Goal: Task Accomplishment & Management: Use online tool/utility

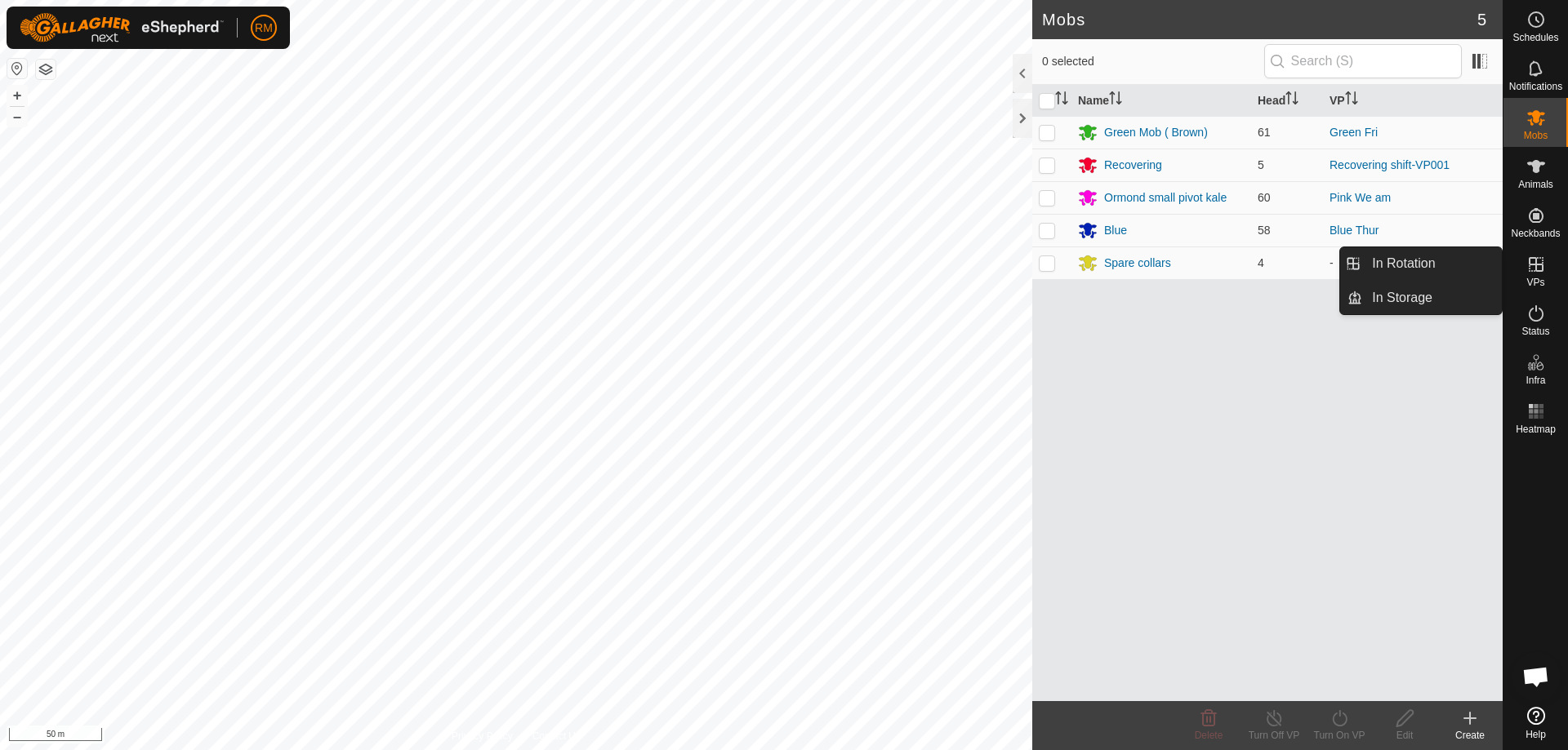
click at [1532, 268] on icon at bounding box center [1536, 264] width 20 height 20
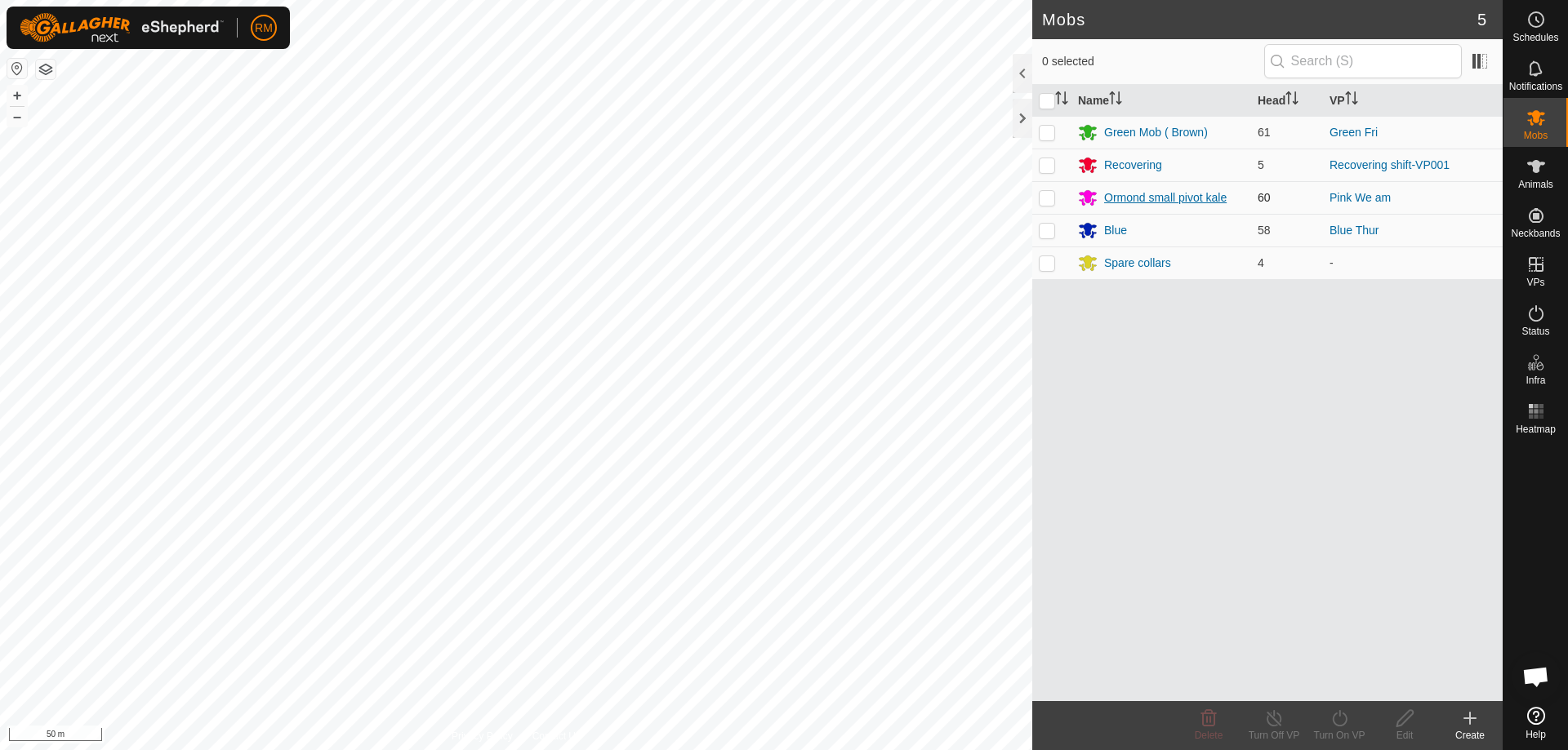
click at [1136, 198] on div "Ormond small pivot kale" at bounding box center [1165, 198] width 123 height 17
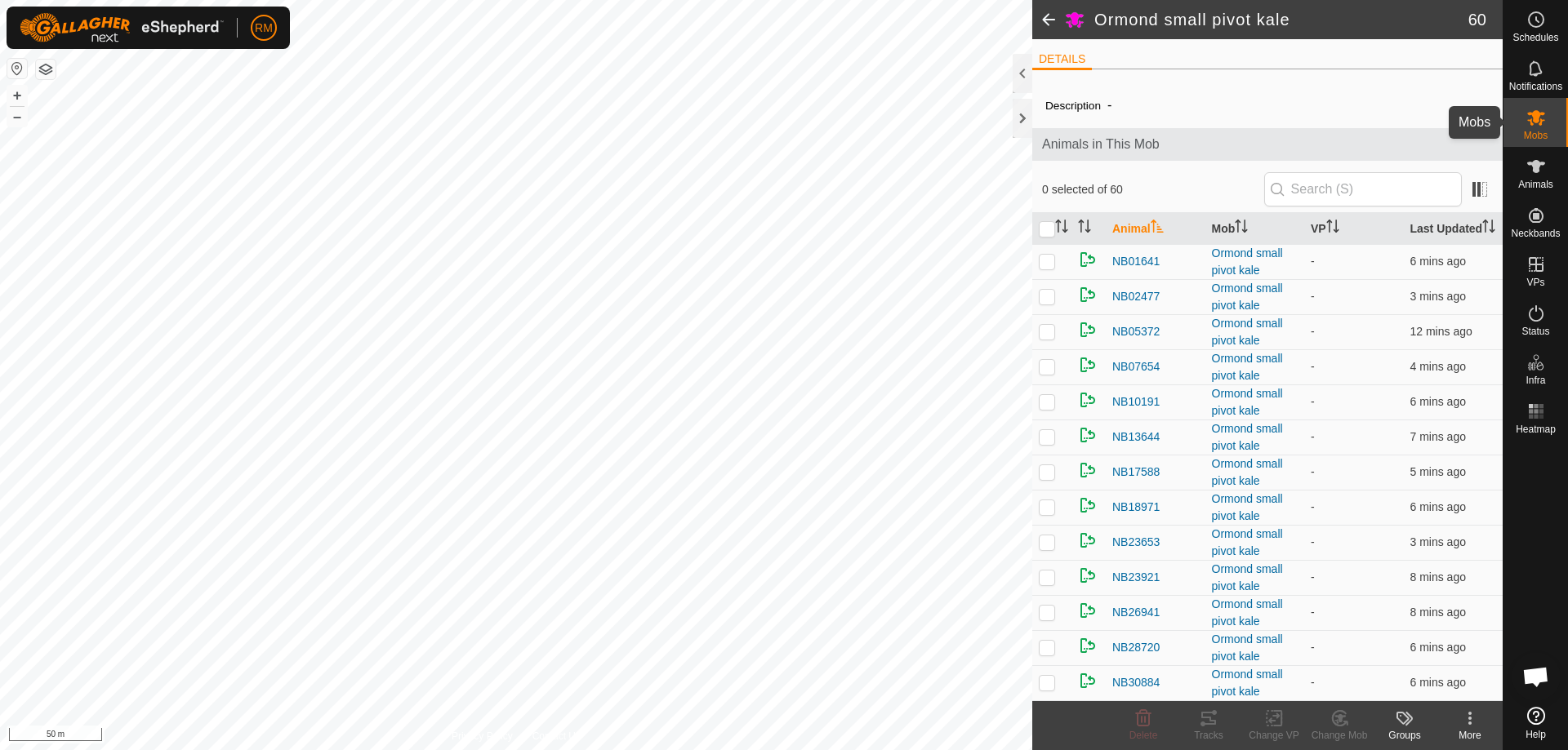
click at [1537, 123] on icon at bounding box center [1536, 118] width 18 height 16
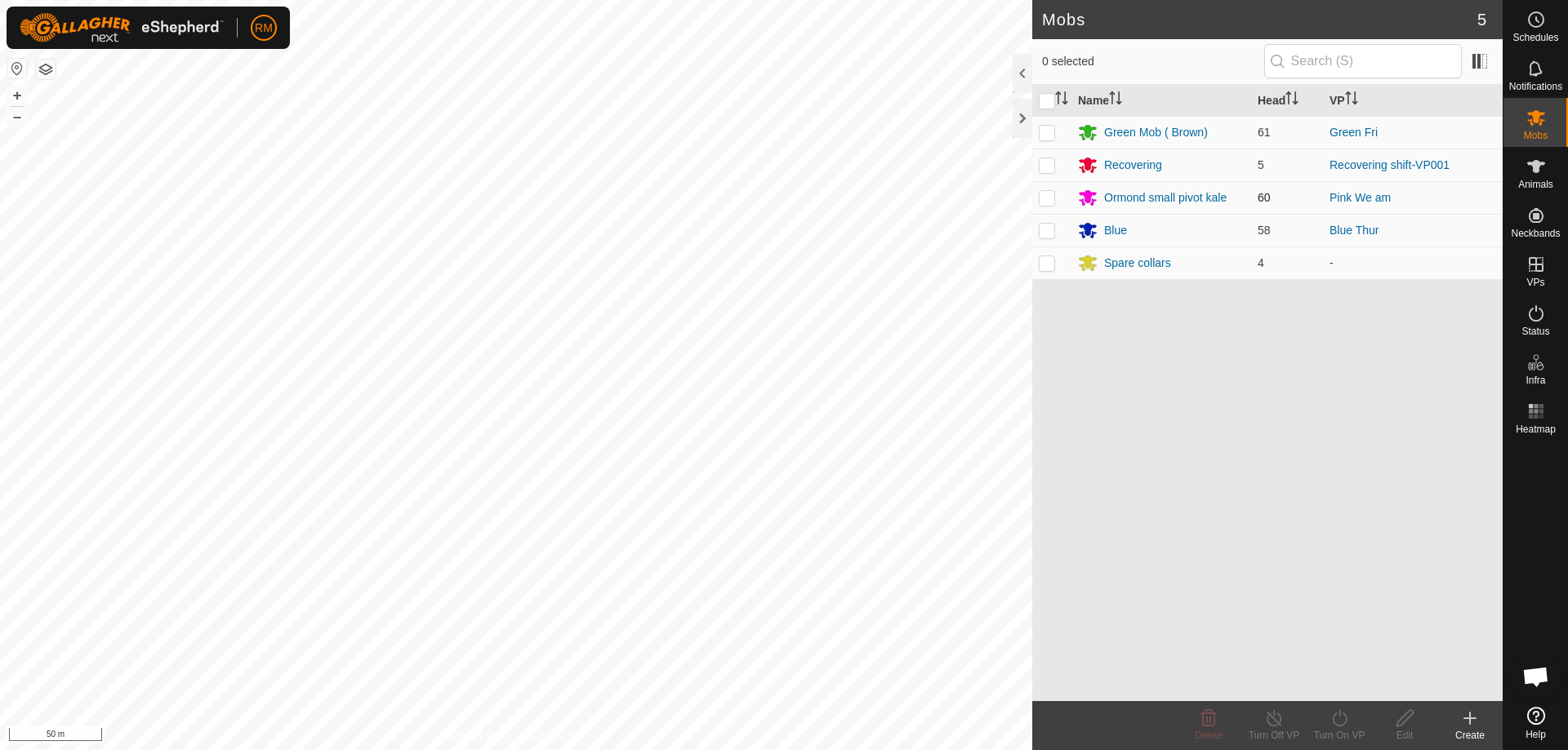
click at [1053, 202] on p-checkbox at bounding box center [1047, 198] width 16 height 13
checkbox input "true"
click at [1468, 711] on icon at bounding box center [1470, 718] width 20 height 20
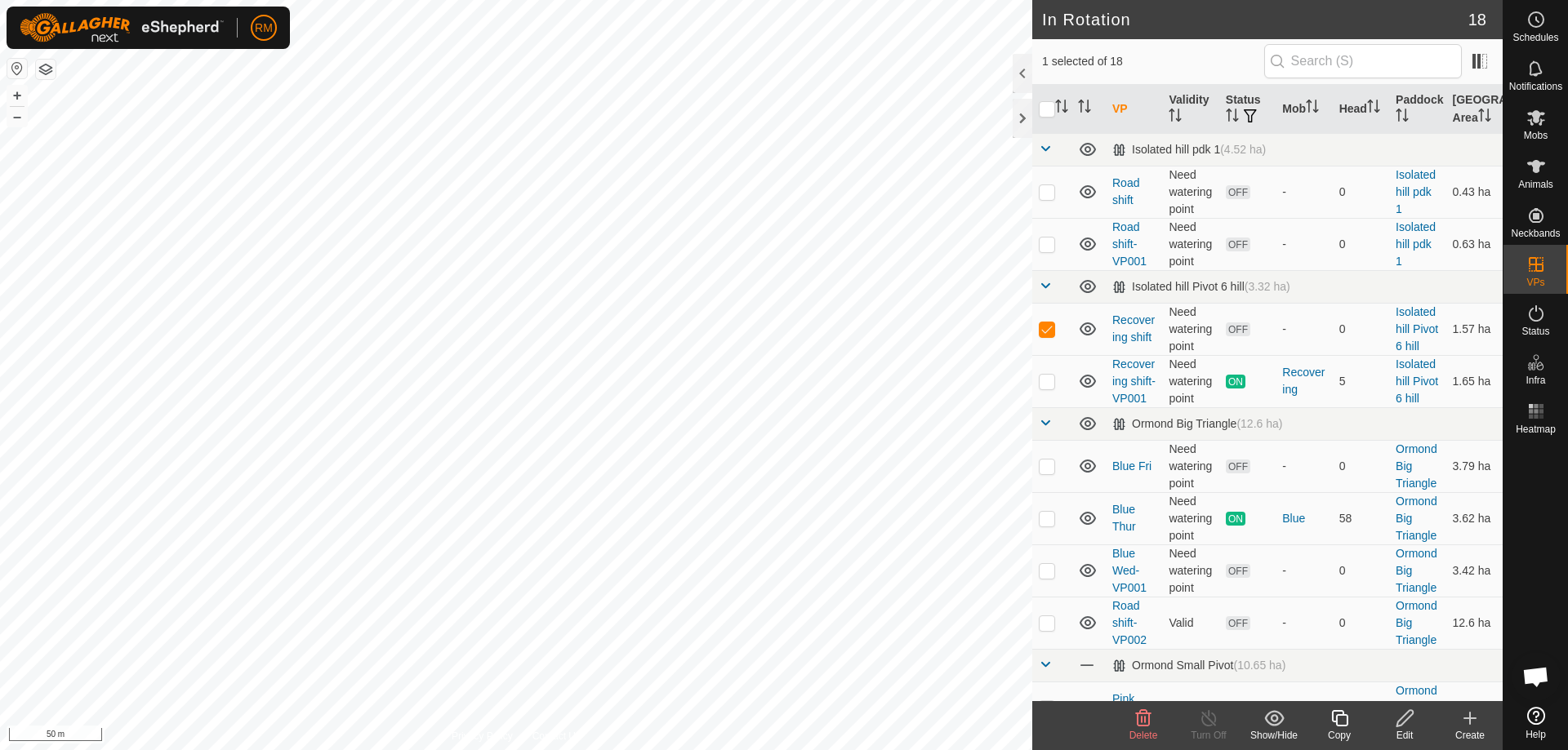
checkbox input "false"
click at [1462, 722] on icon at bounding box center [1470, 718] width 20 height 20
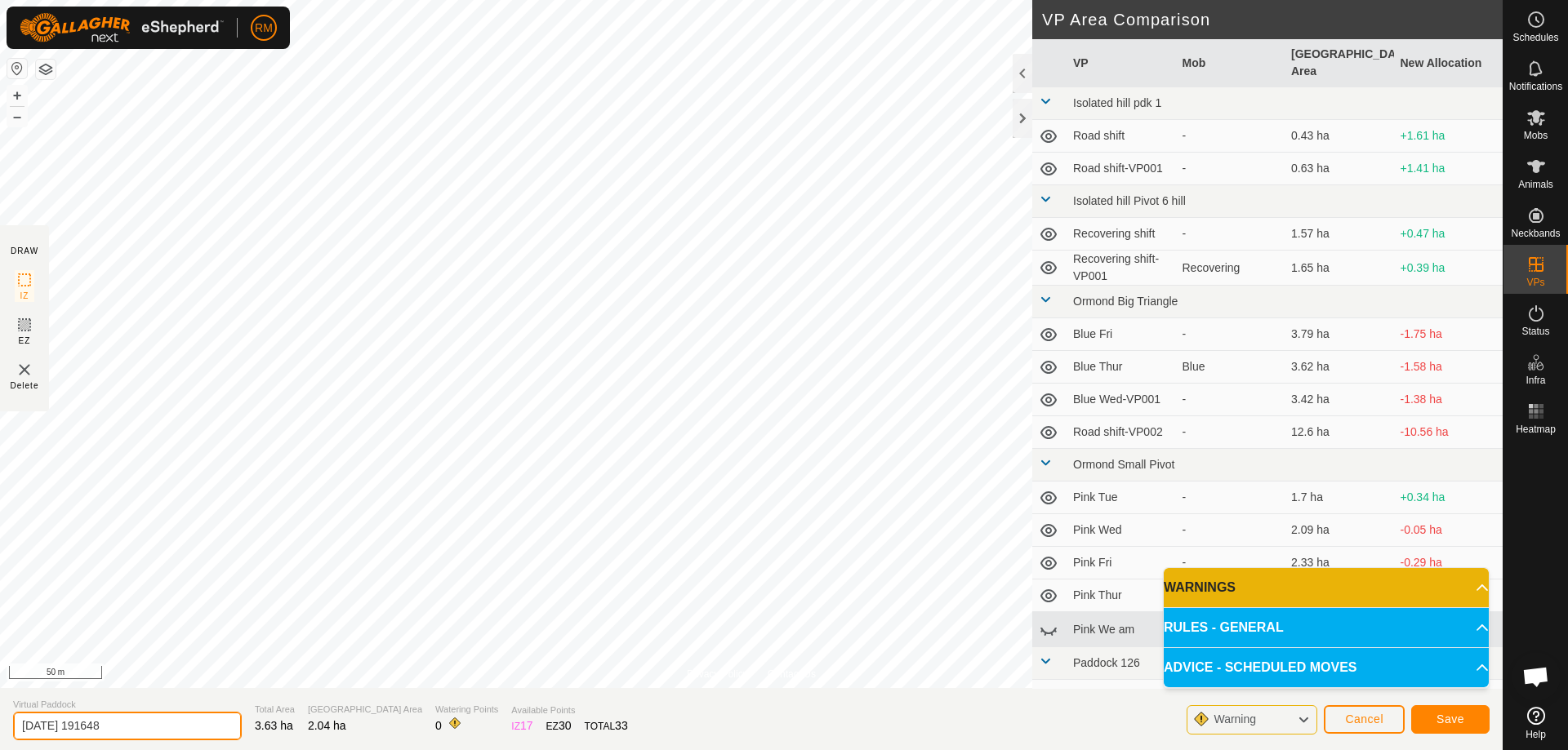
click at [153, 728] on input "[DATE] 191648" at bounding box center [127, 725] width 228 height 29
type input "2"
type input "Pink Fri night"
click at [1443, 713] on span "Save" at bounding box center [1451, 719] width 28 height 13
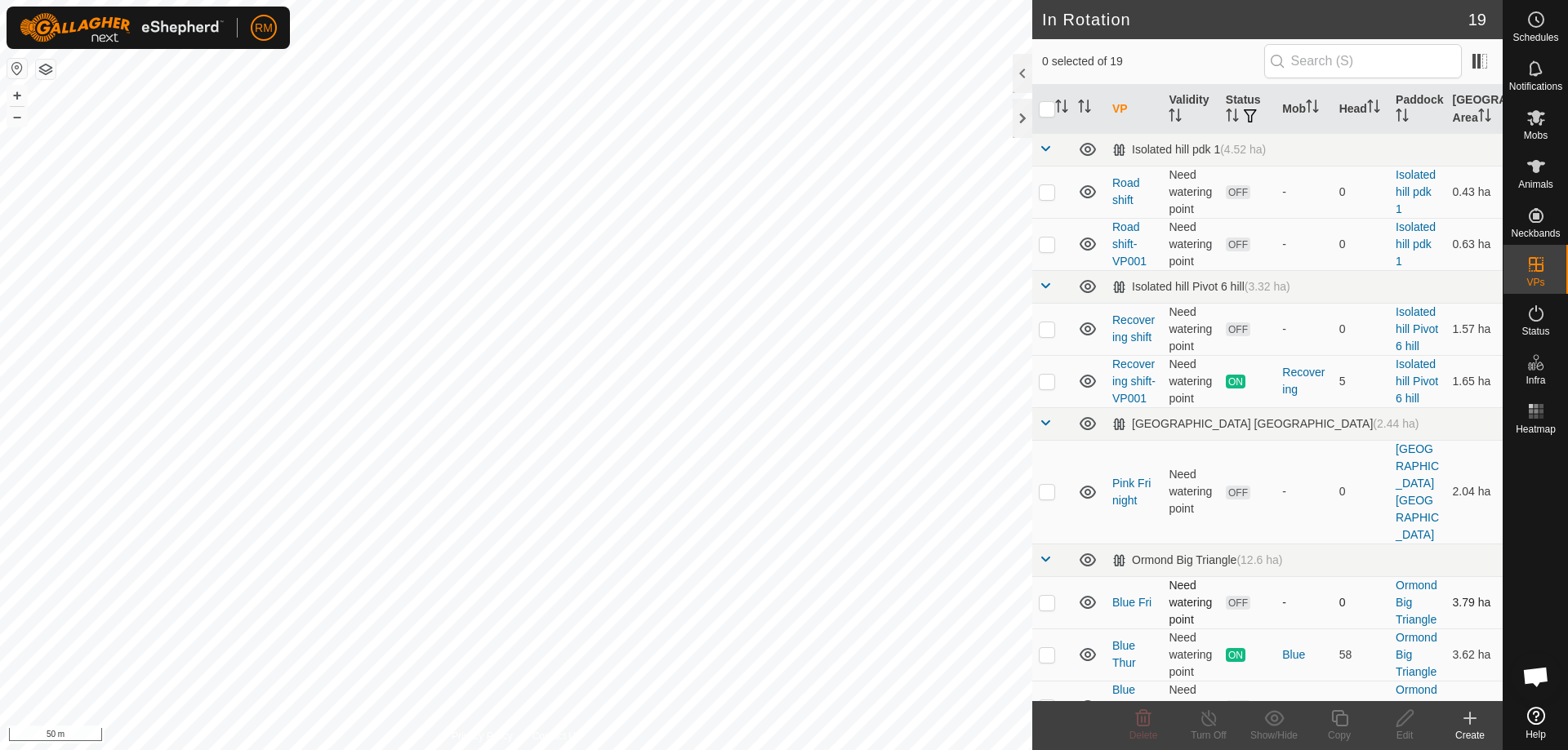
checkbox input "true"
click at [1155, 722] on delete-svg-icon at bounding box center [1143, 718] width 65 height 20
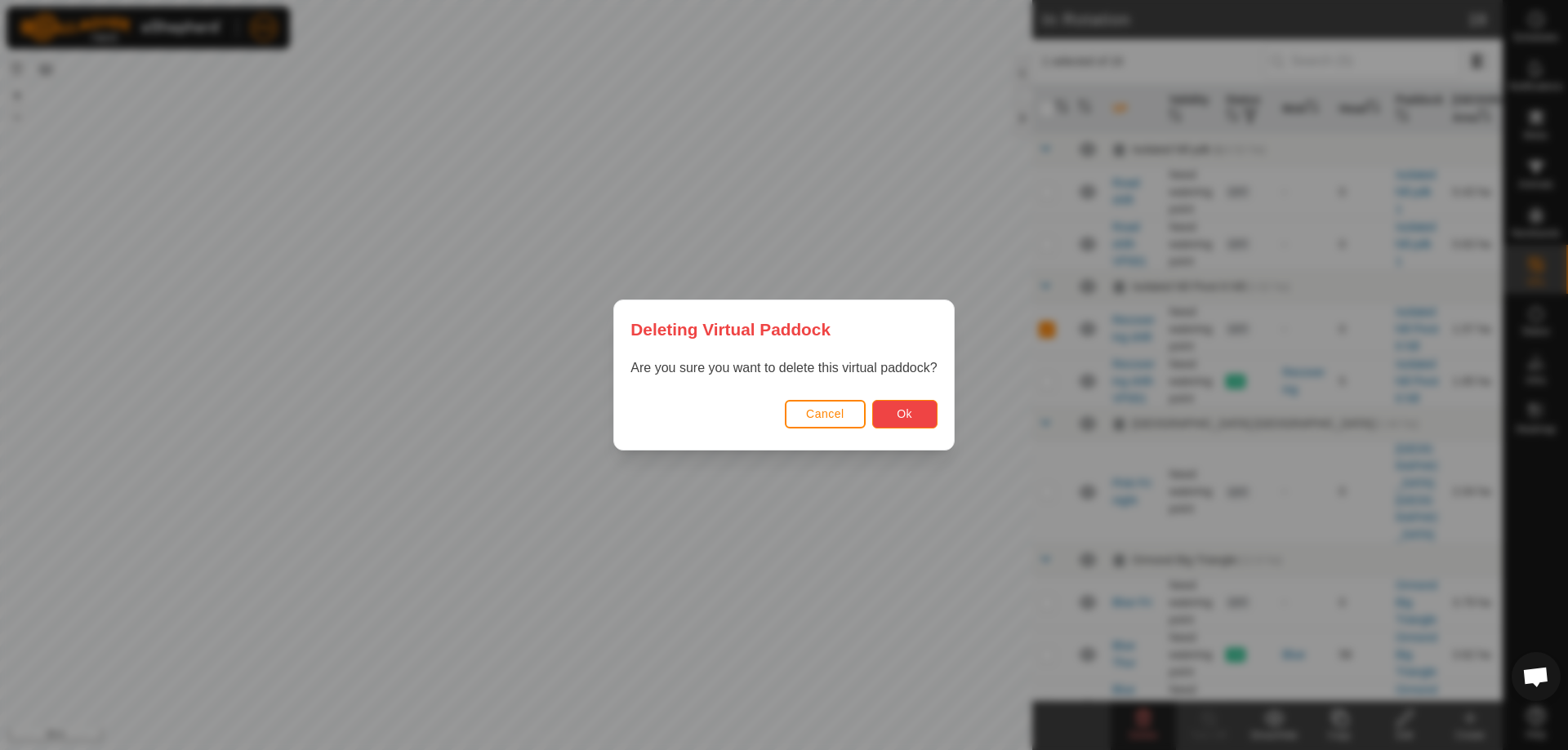
click at [892, 420] on button "Ok" at bounding box center [905, 414] width 65 height 29
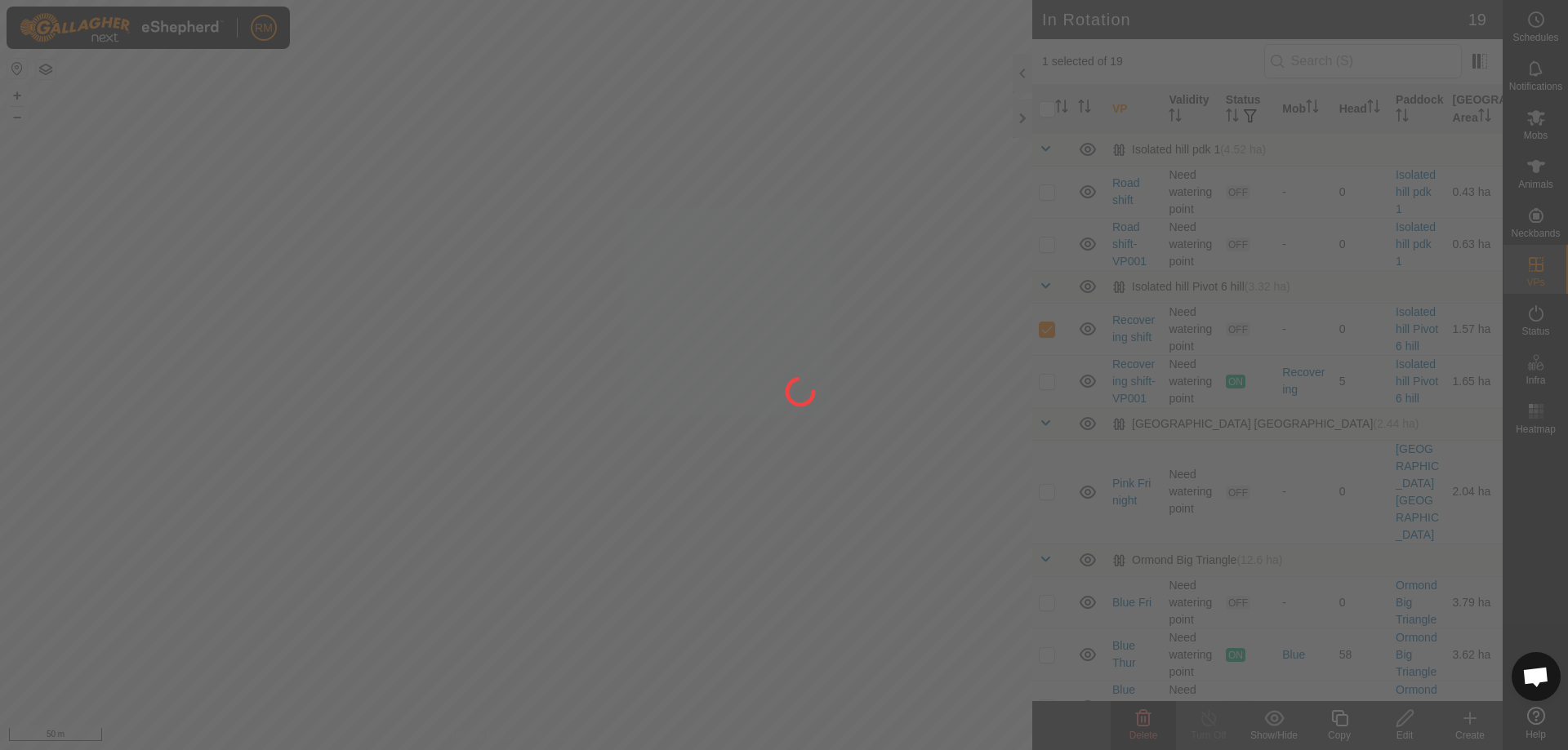
checkbox input "false"
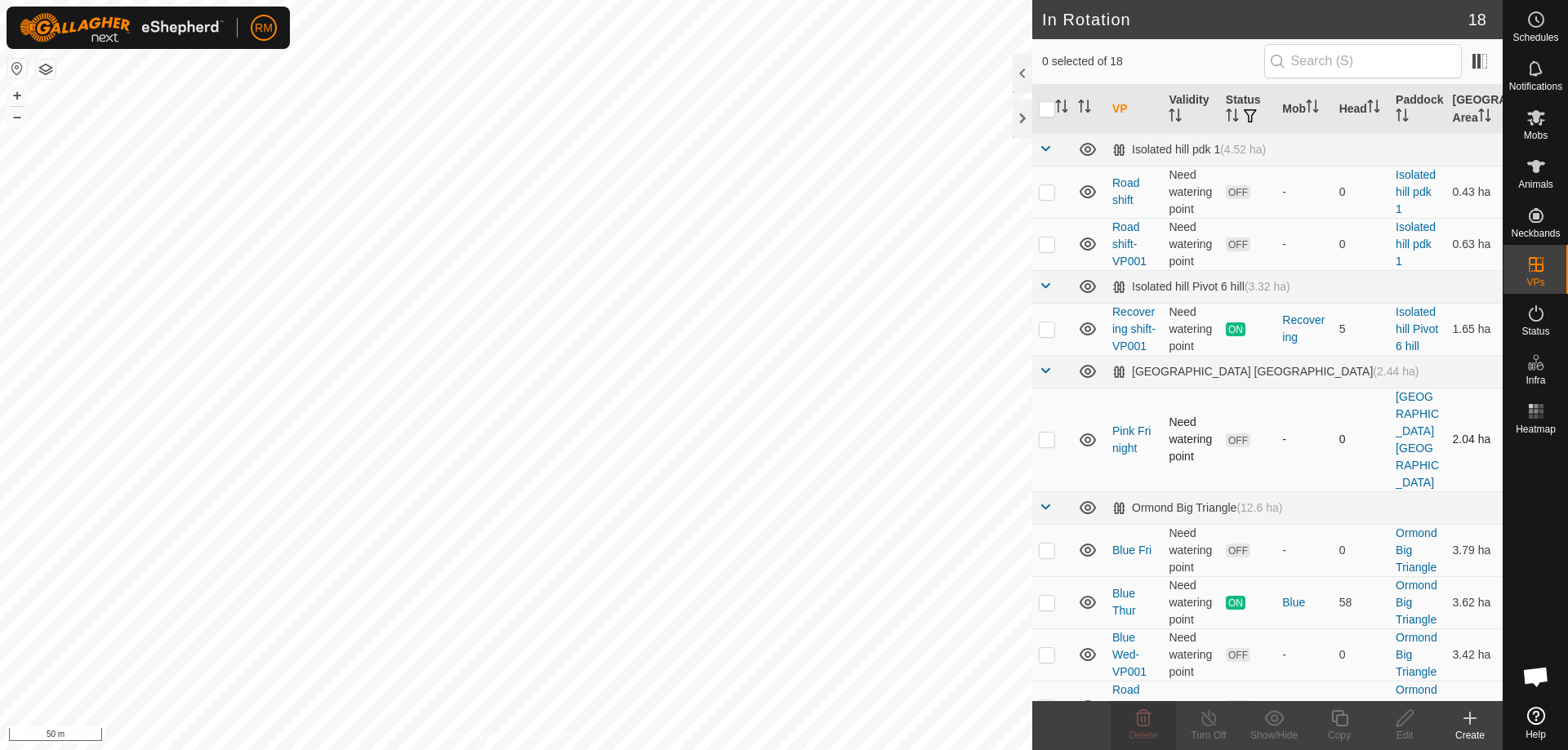
checkbox input "true"
click at [1341, 722] on icon at bounding box center [1340, 718] width 20 height 20
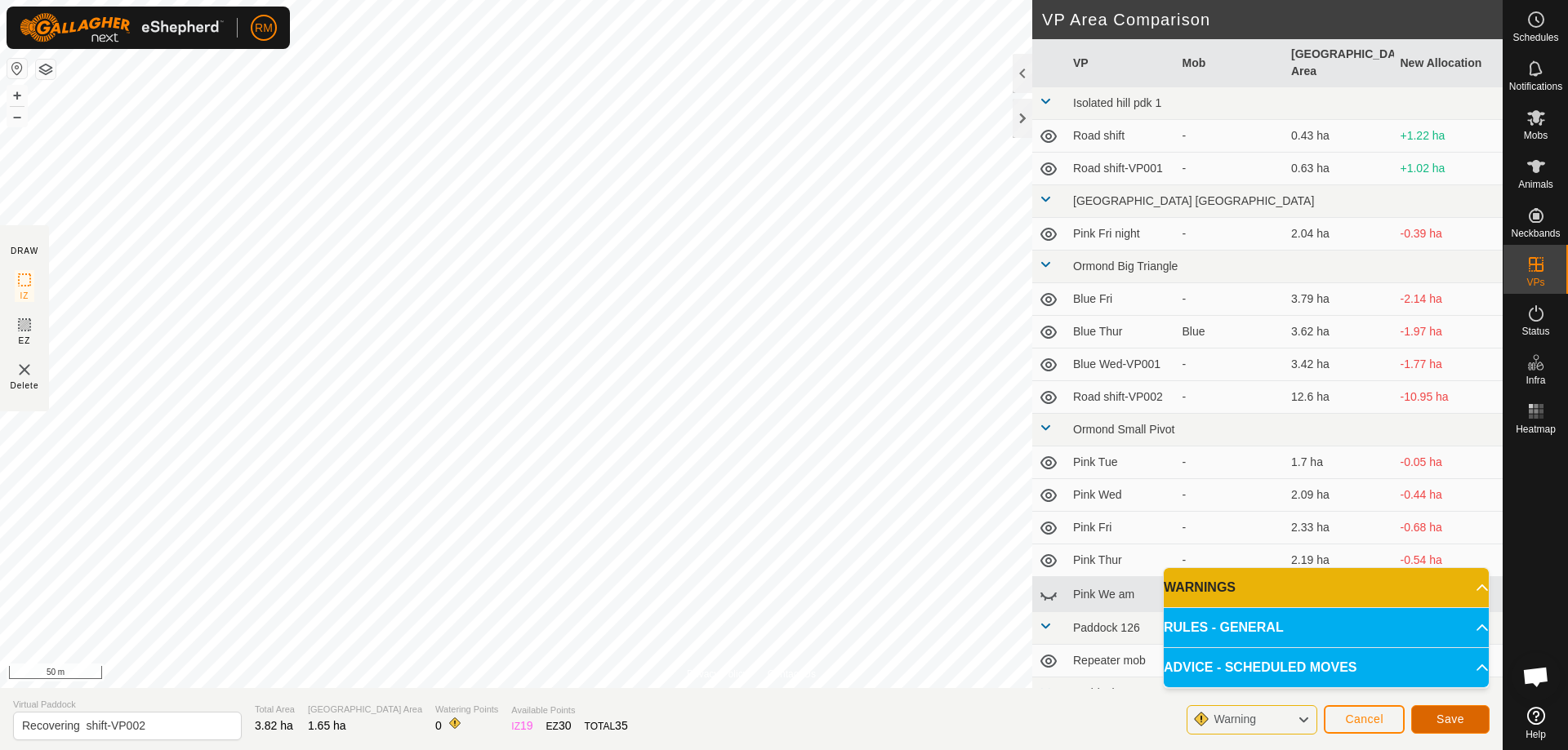
click at [1443, 716] on span "Save" at bounding box center [1451, 719] width 28 height 13
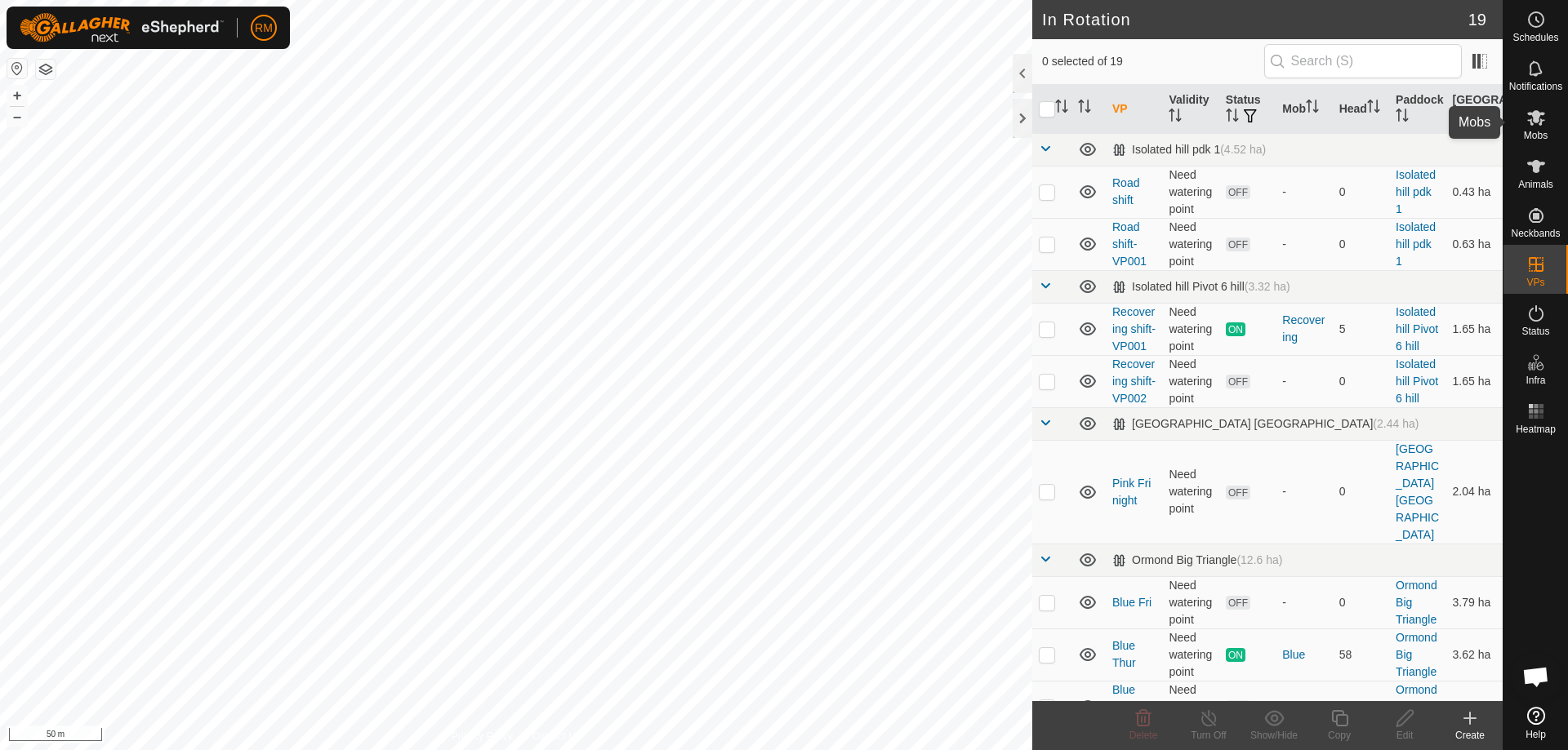
click at [1534, 121] on icon at bounding box center [1536, 118] width 18 height 16
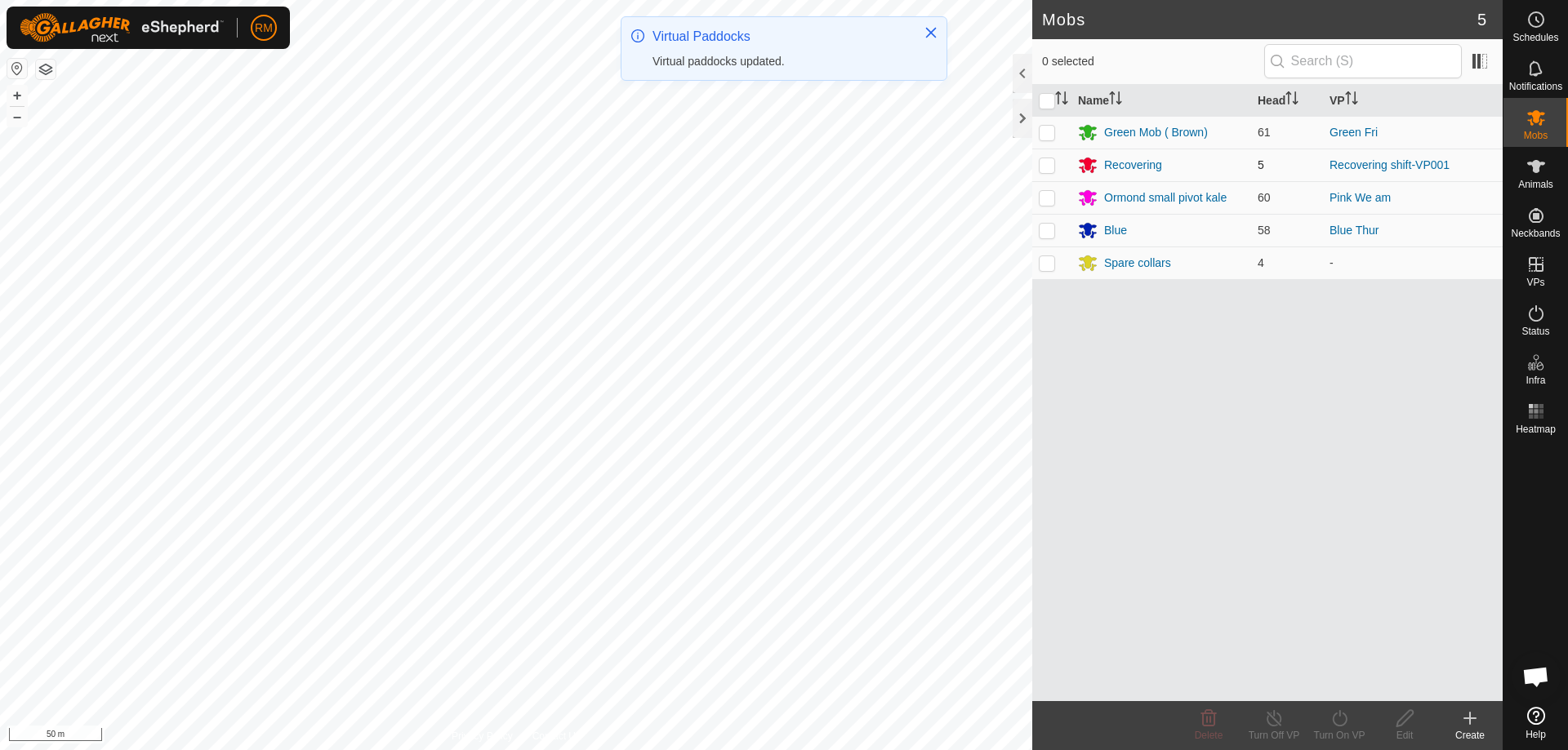
click at [1047, 167] on p-checkbox at bounding box center [1047, 165] width 16 height 13
checkbox input "true"
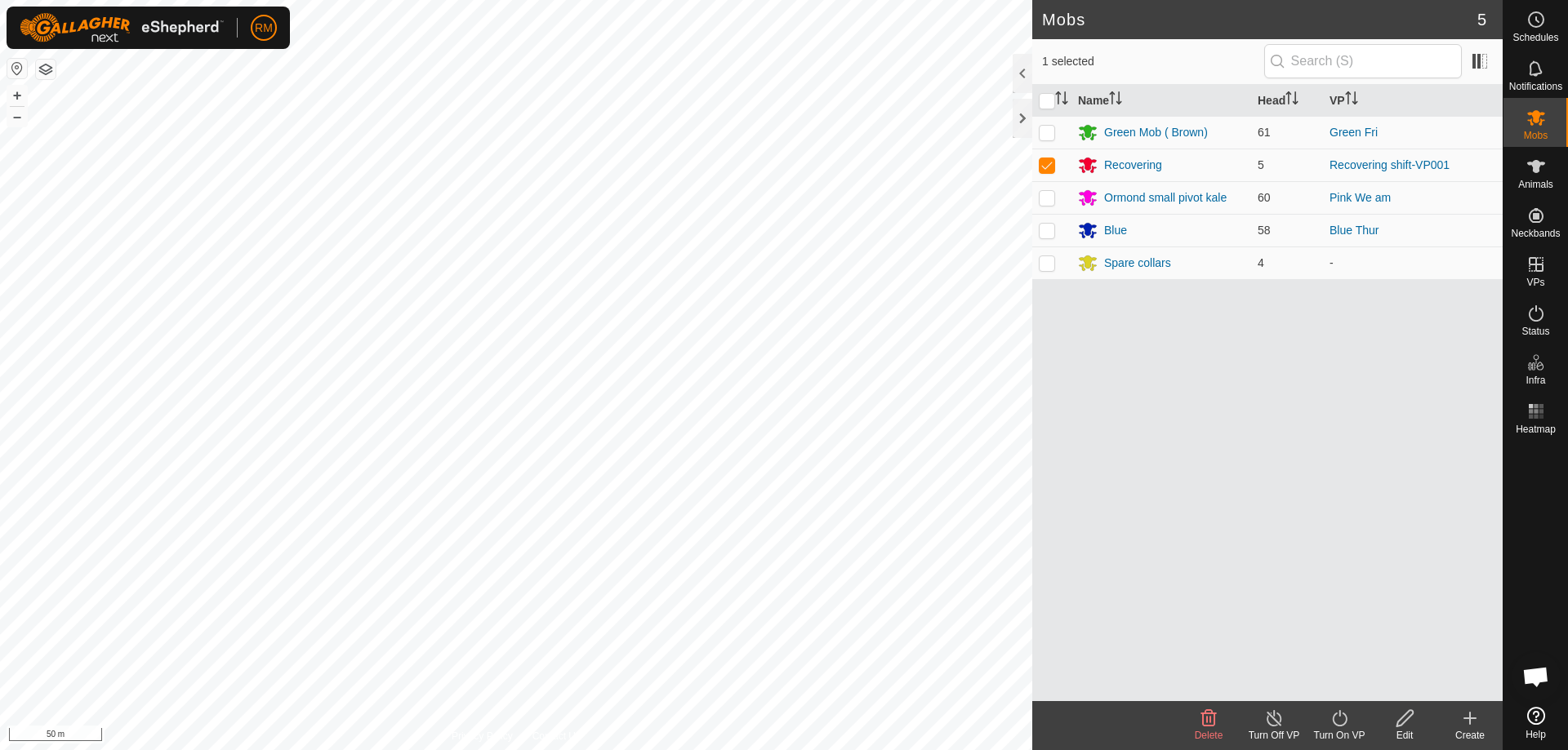
click at [1340, 717] on icon at bounding box center [1340, 718] width 20 height 20
click at [1331, 677] on link "Now" at bounding box center [1389, 682] width 162 height 33
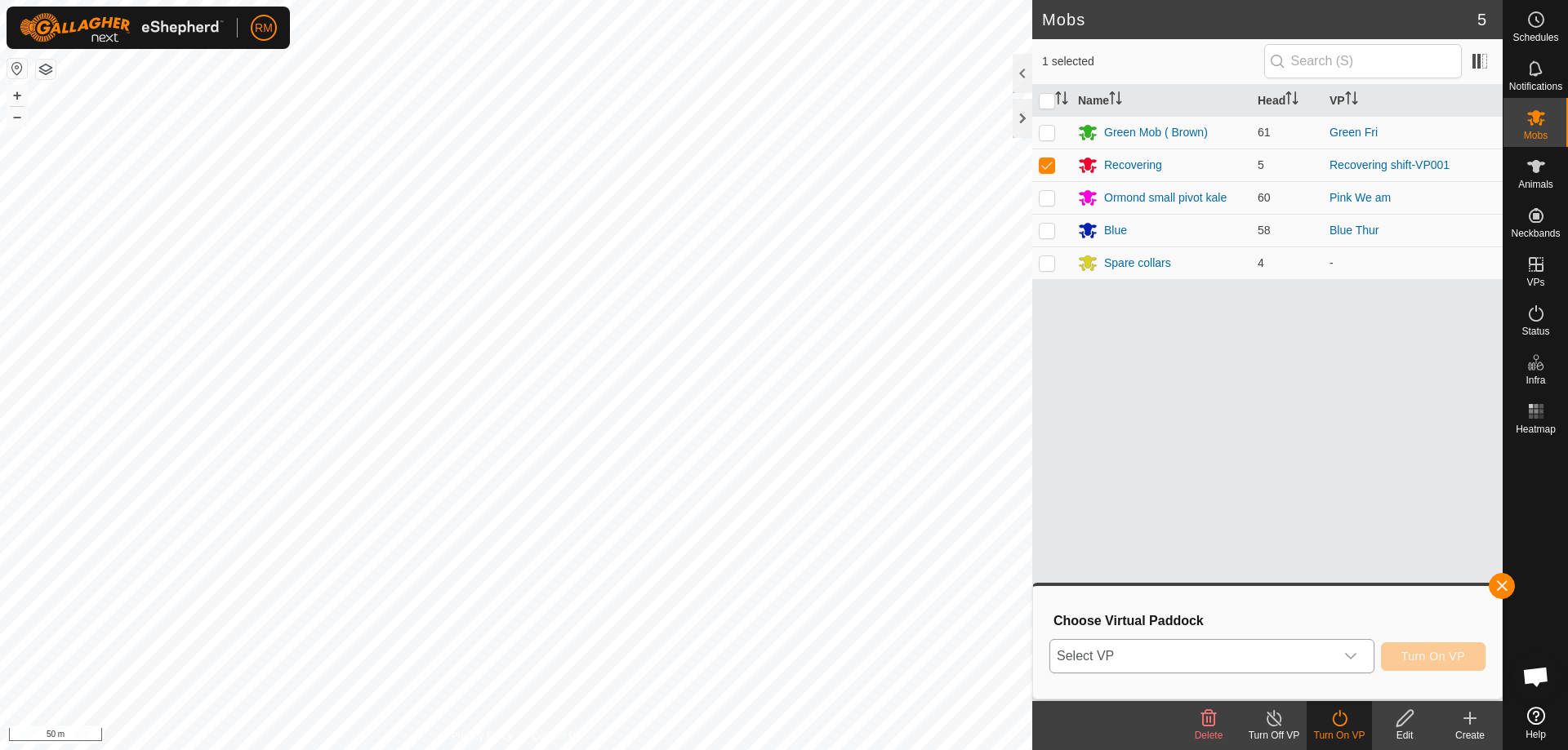
click at [1350, 660] on icon "dropdown trigger" at bounding box center [1351, 656] width 13 height 13
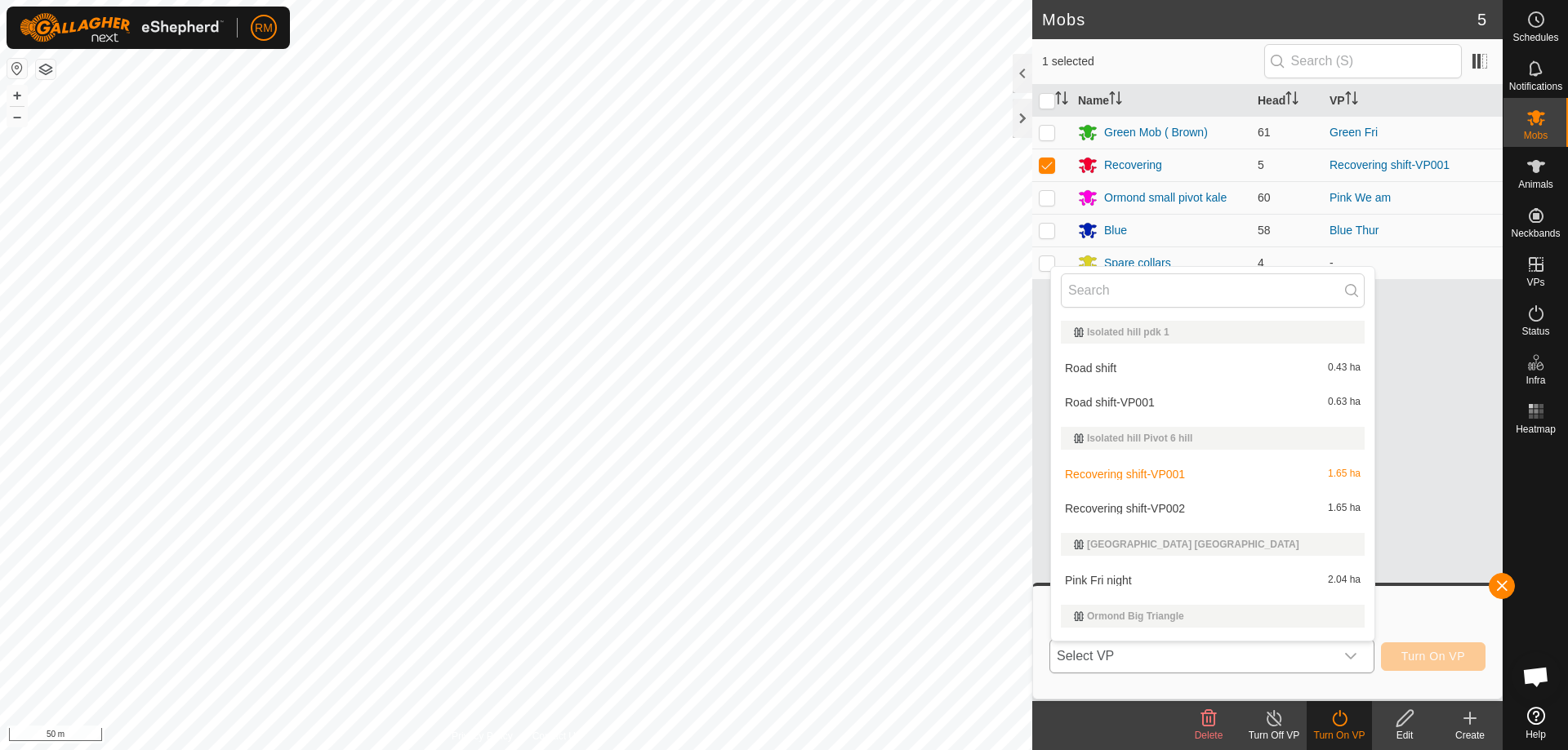
click at [1192, 510] on li "Recovering shift-VP002 1.65 ha" at bounding box center [1212, 509] width 323 height 33
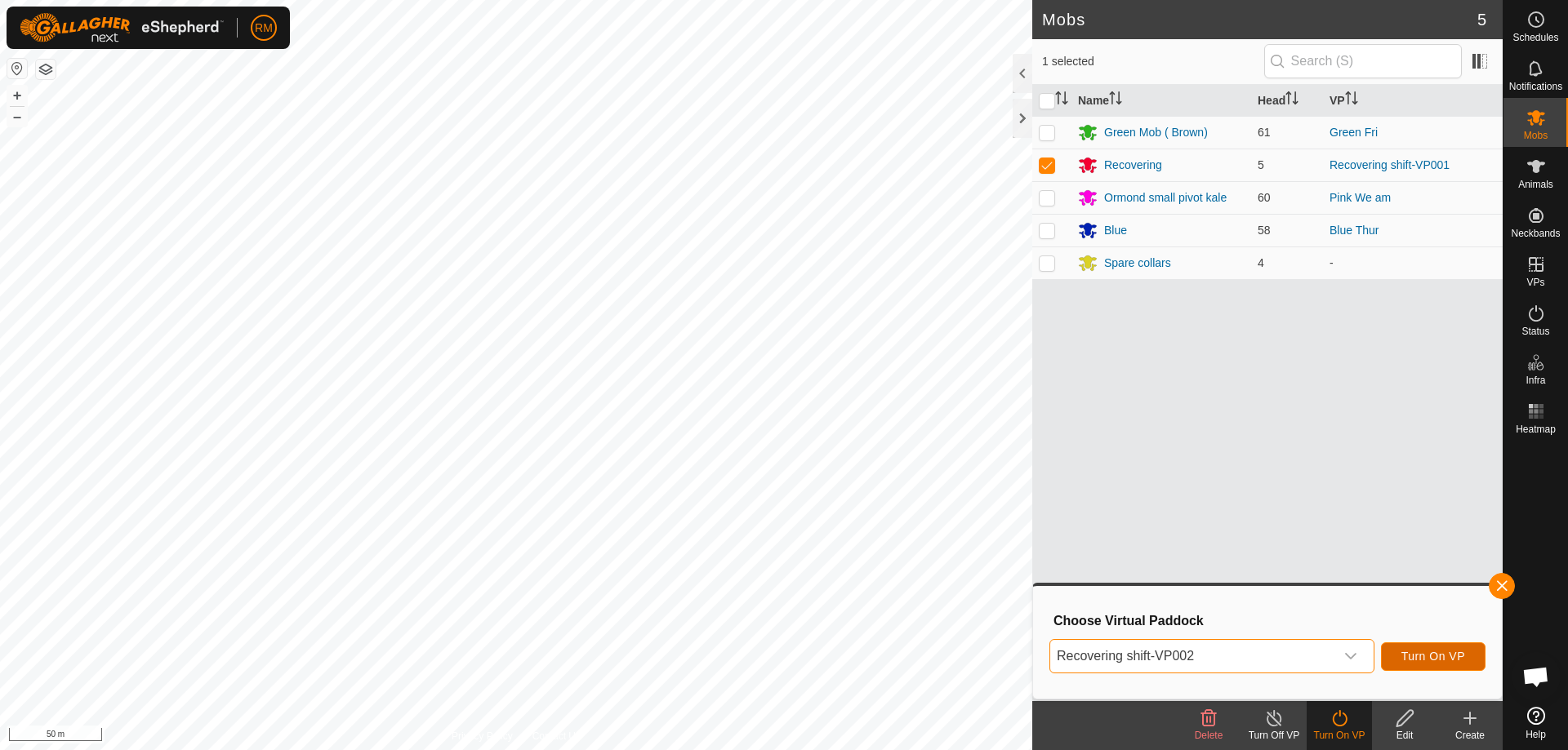
click at [1422, 658] on span "Turn On VP" at bounding box center [1434, 656] width 64 height 13
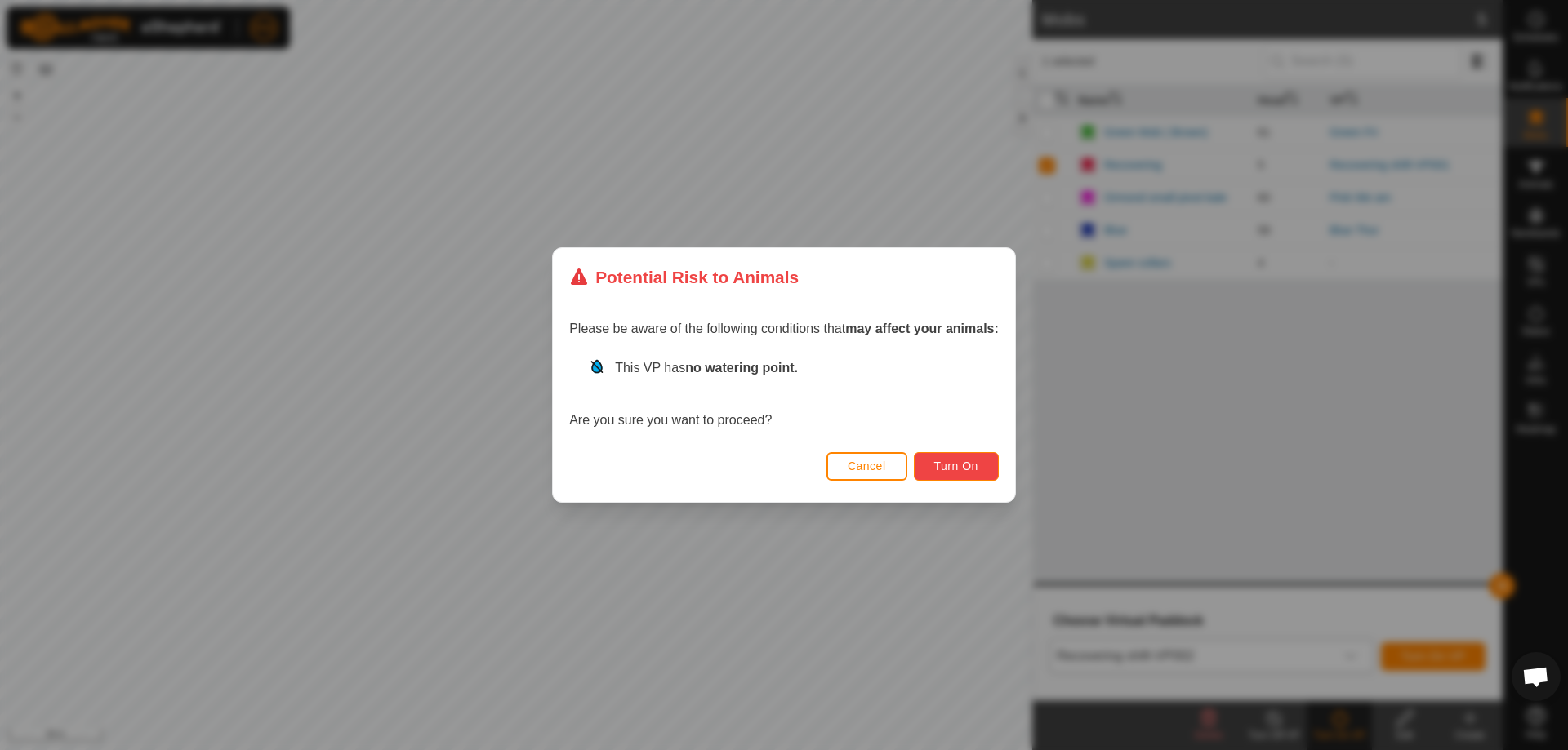
click at [961, 466] on span "Turn On" at bounding box center [957, 466] width 44 height 13
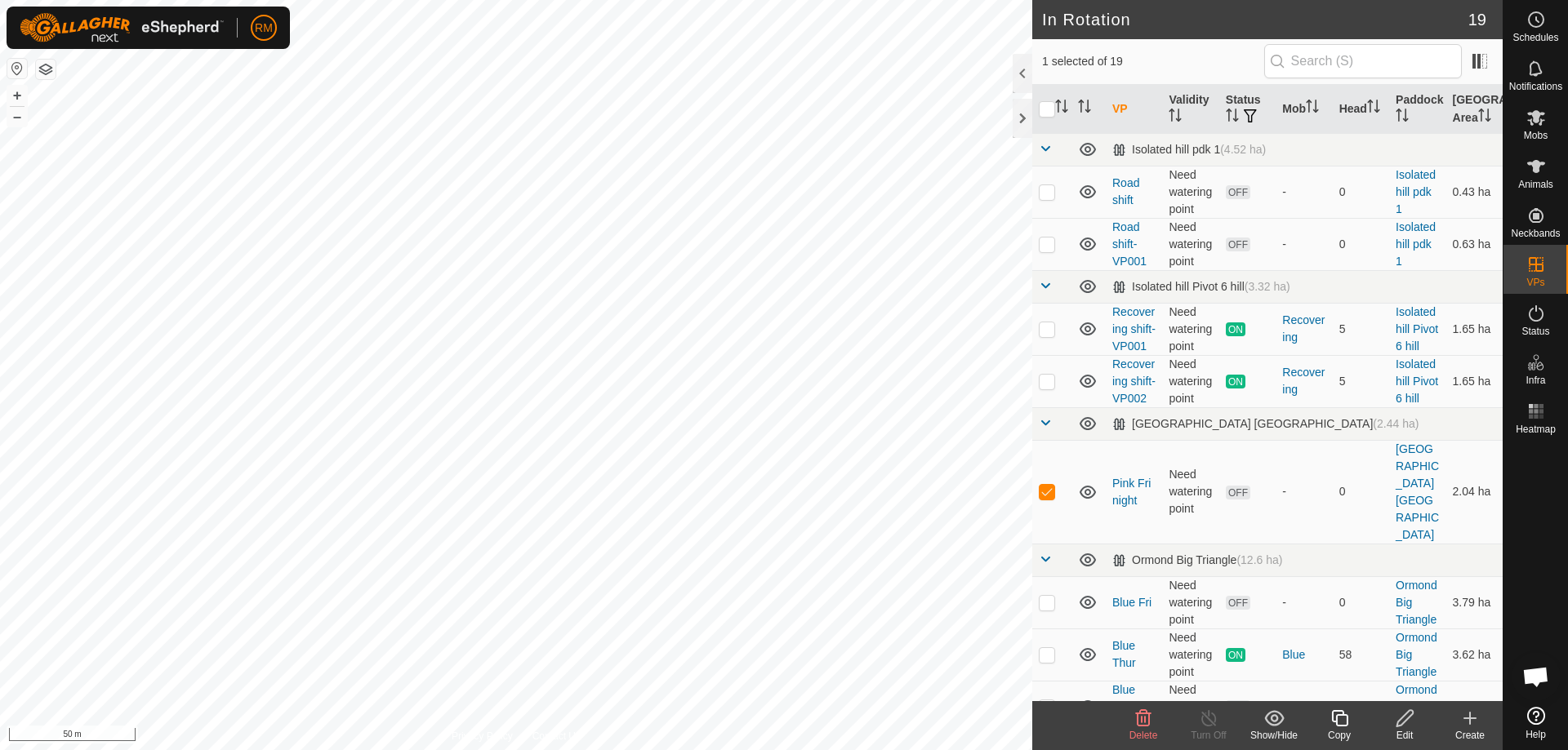
click at [1409, 720] on icon at bounding box center [1405, 718] width 20 height 20
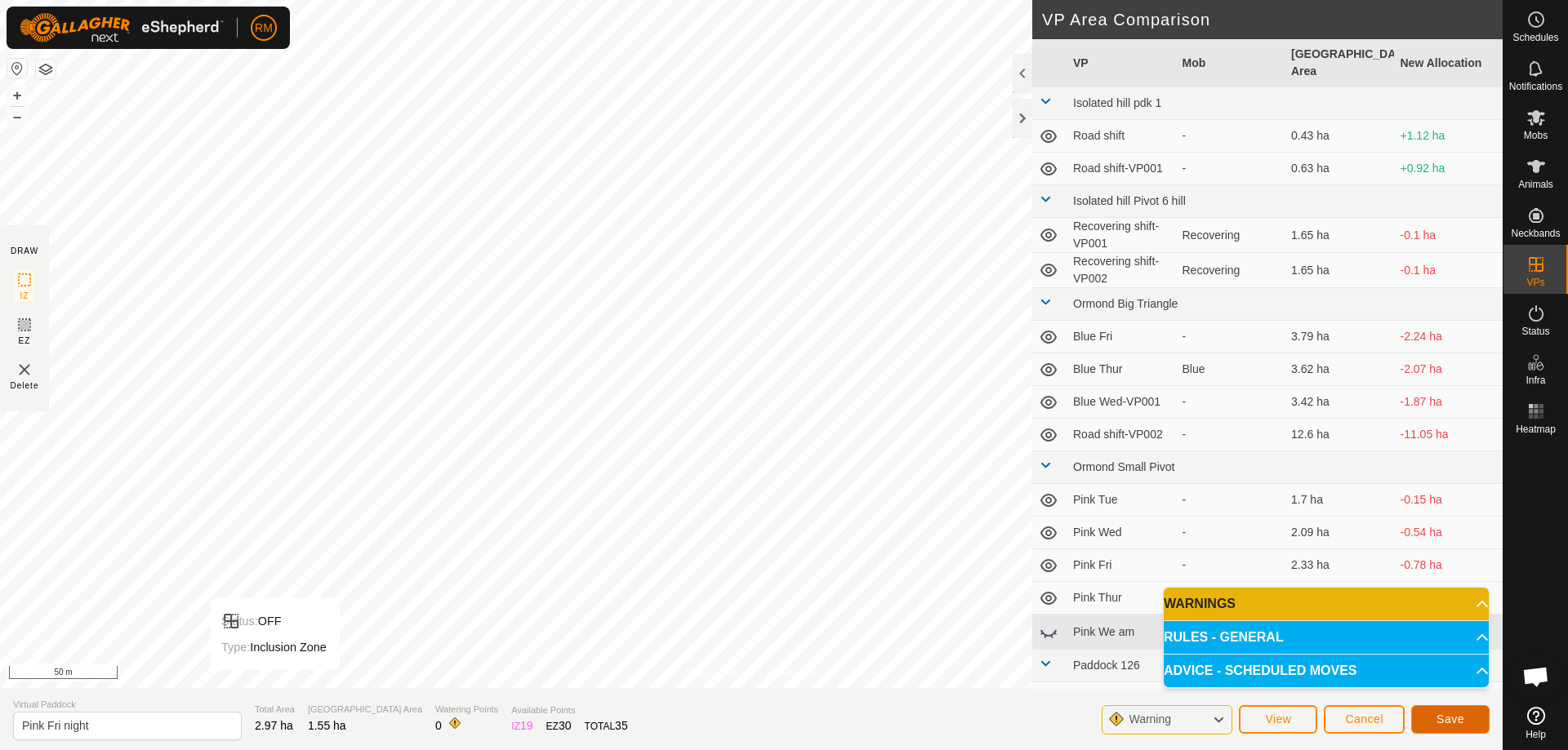
click at [1441, 726] on button "Save" at bounding box center [1451, 719] width 79 height 29
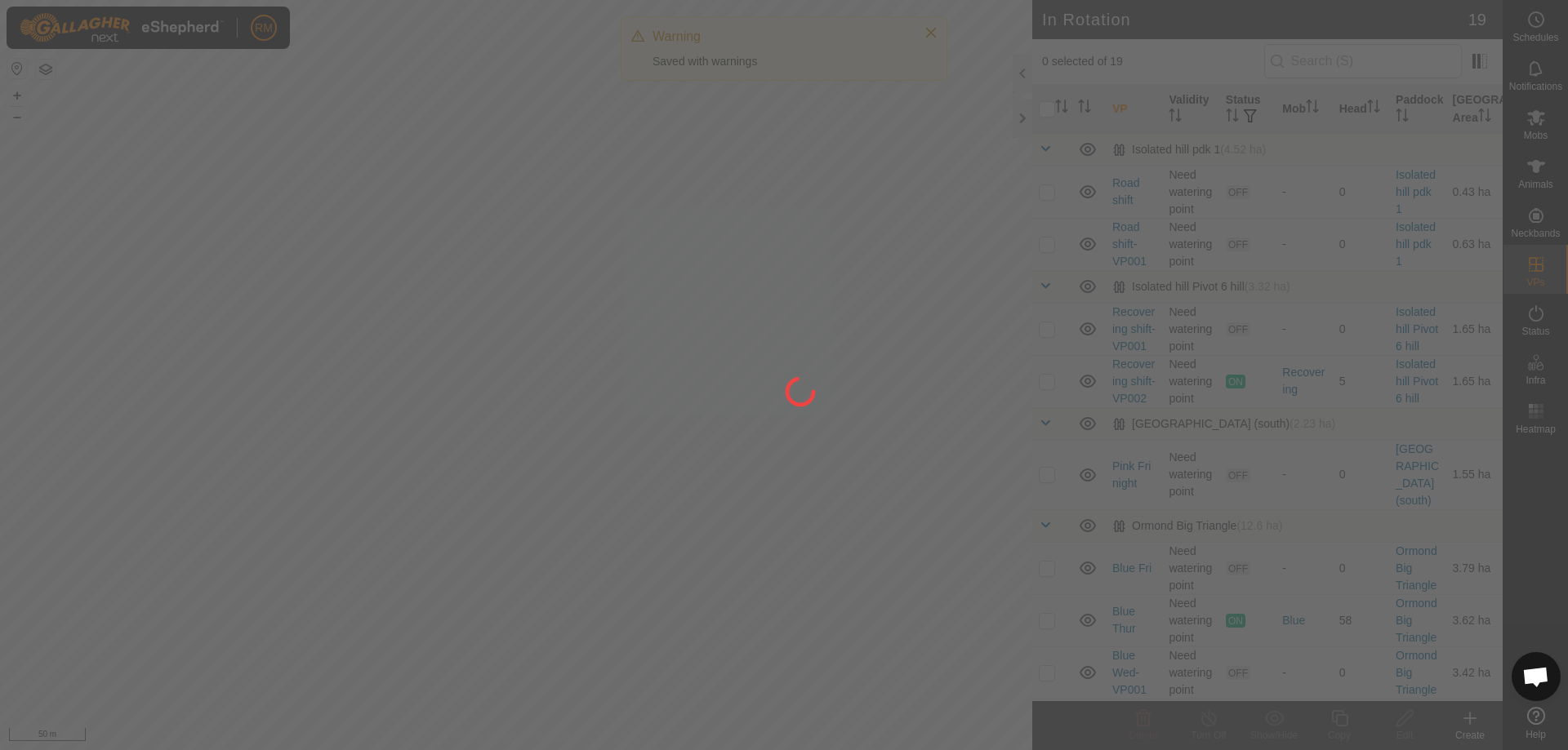
drag, startPoint x: 359, startPoint y: 620, endPoint x: 448, endPoint y: 539, distance: 120.3
click at [441, 543] on div at bounding box center [784, 375] width 1568 height 750
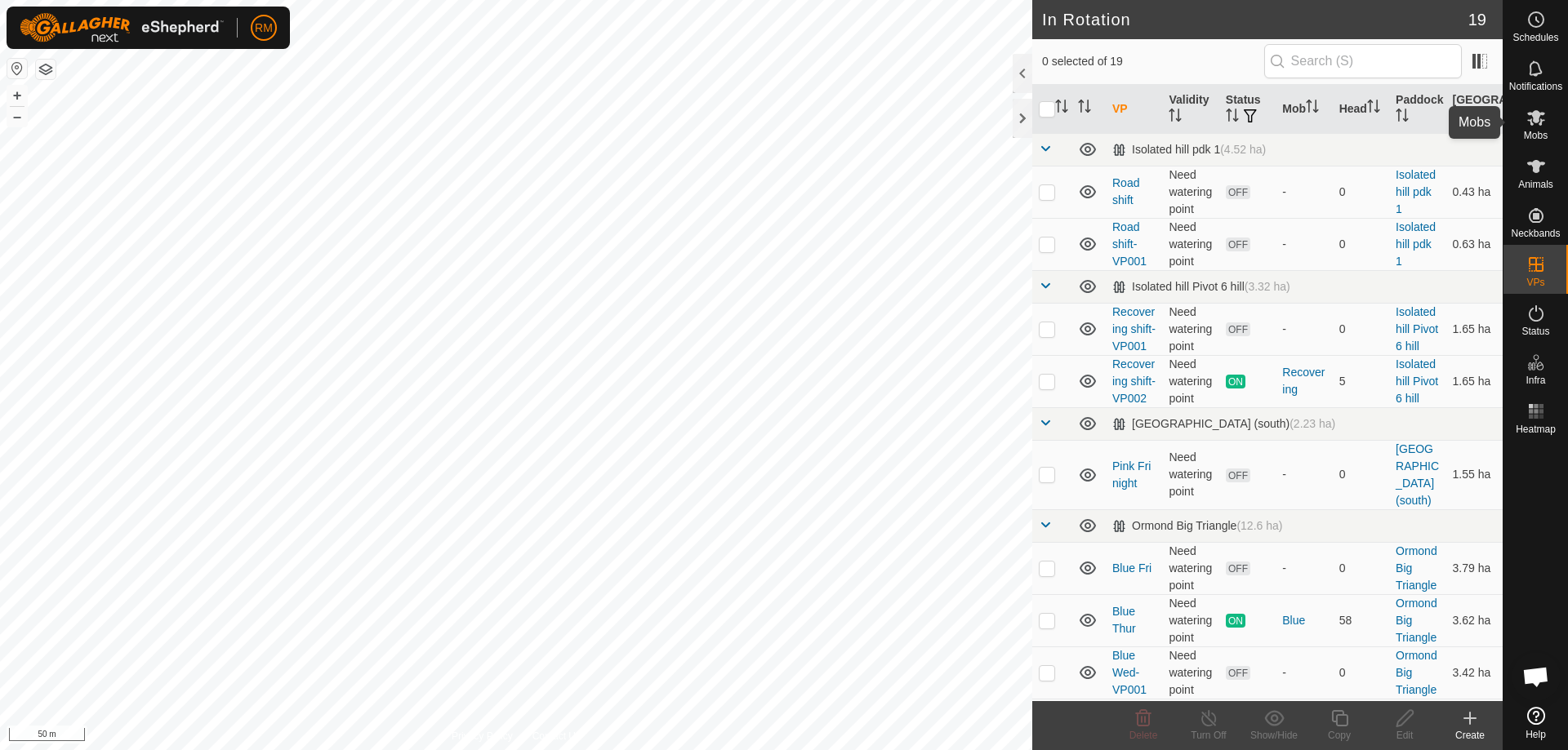
drag, startPoint x: 1530, startPoint y: 119, endPoint x: 1525, endPoint y: 219, distance: 100.1
click at [1531, 122] on icon at bounding box center [1536, 118] width 18 height 16
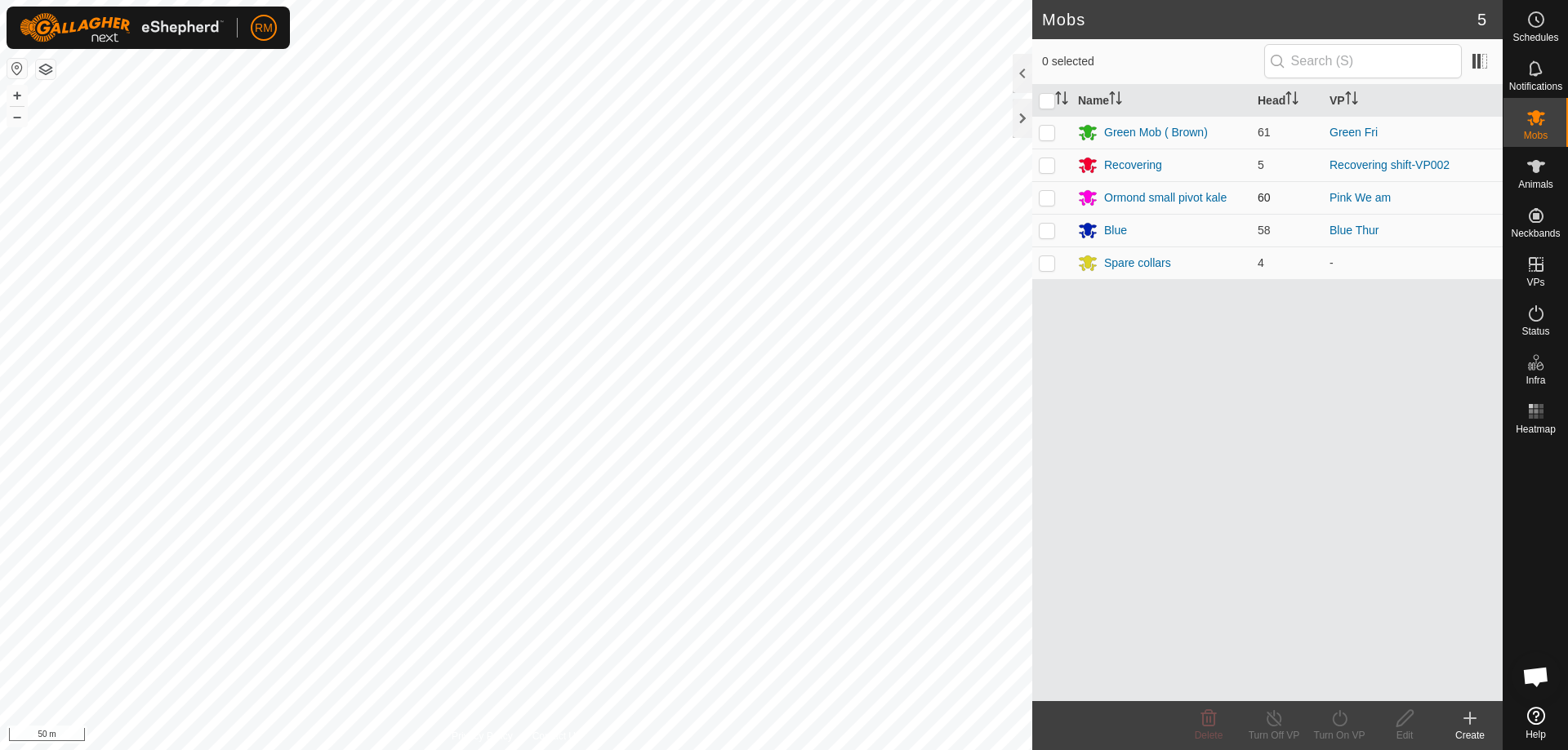
click at [1045, 200] on p-checkbox at bounding box center [1047, 198] width 16 height 13
checkbox input "true"
click at [1340, 721] on icon at bounding box center [1340, 718] width 20 height 20
click at [1353, 680] on link "Now" at bounding box center [1389, 682] width 162 height 33
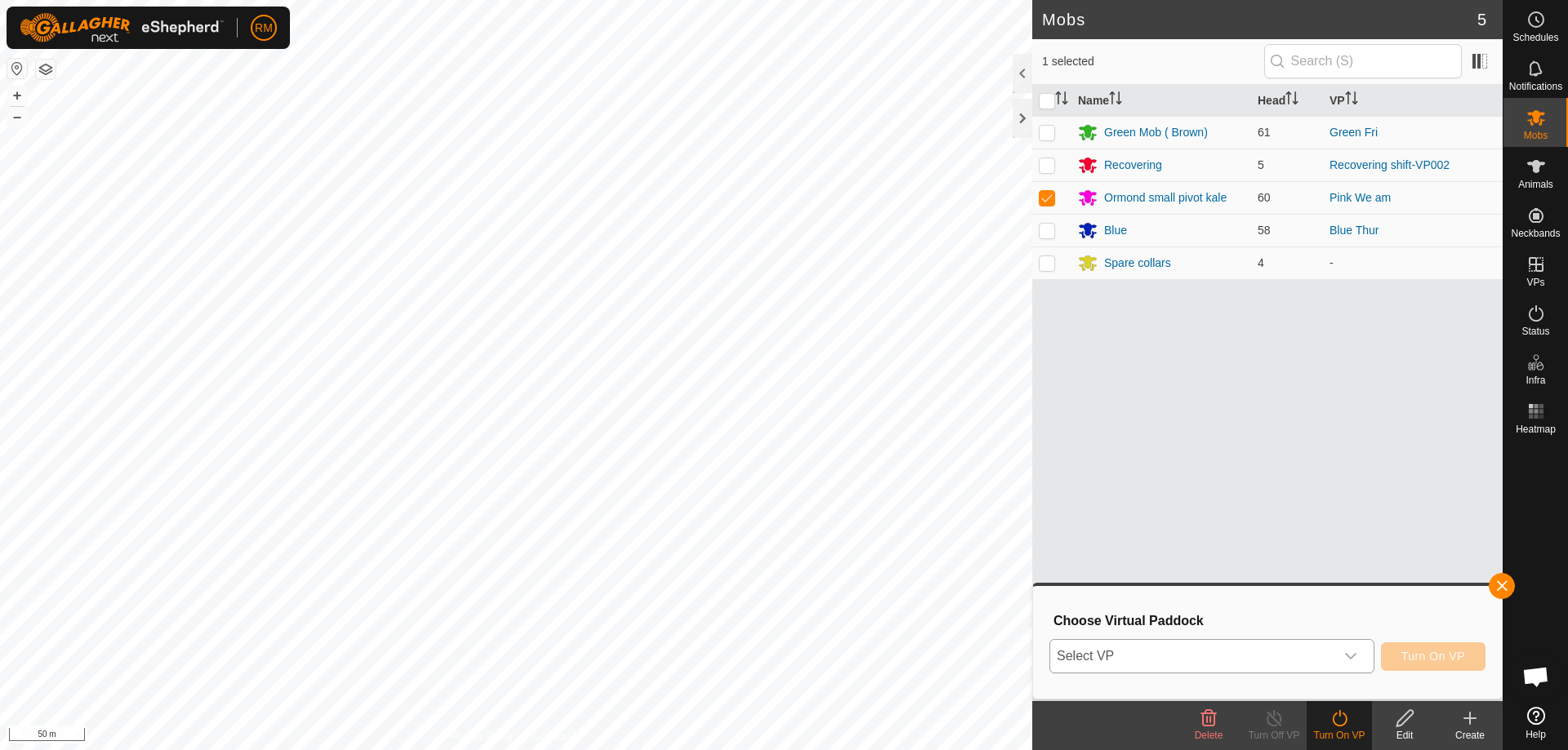
click at [1355, 656] on icon "dropdown trigger" at bounding box center [1351, 656] width 13 height 13
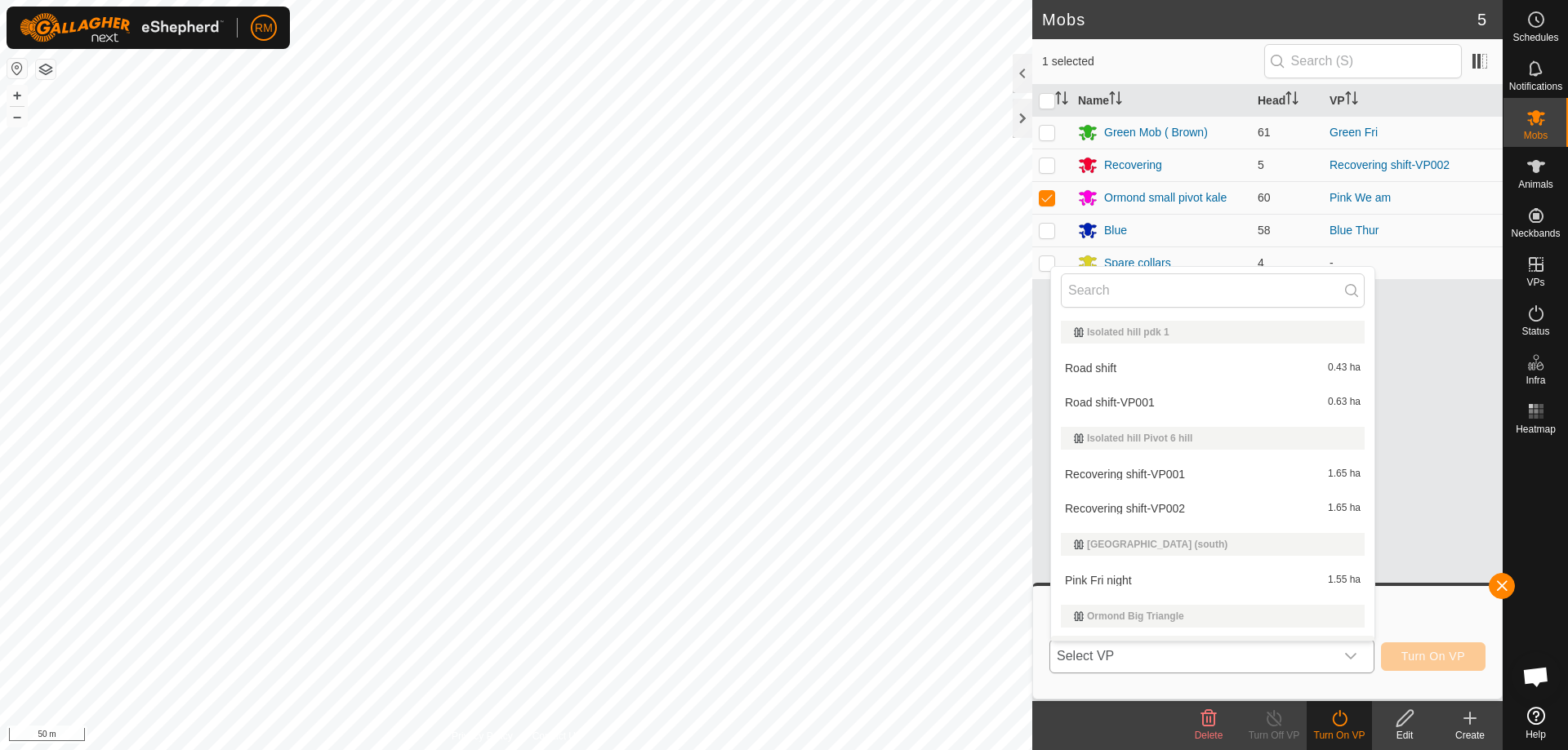
scroll to position [28, 0]
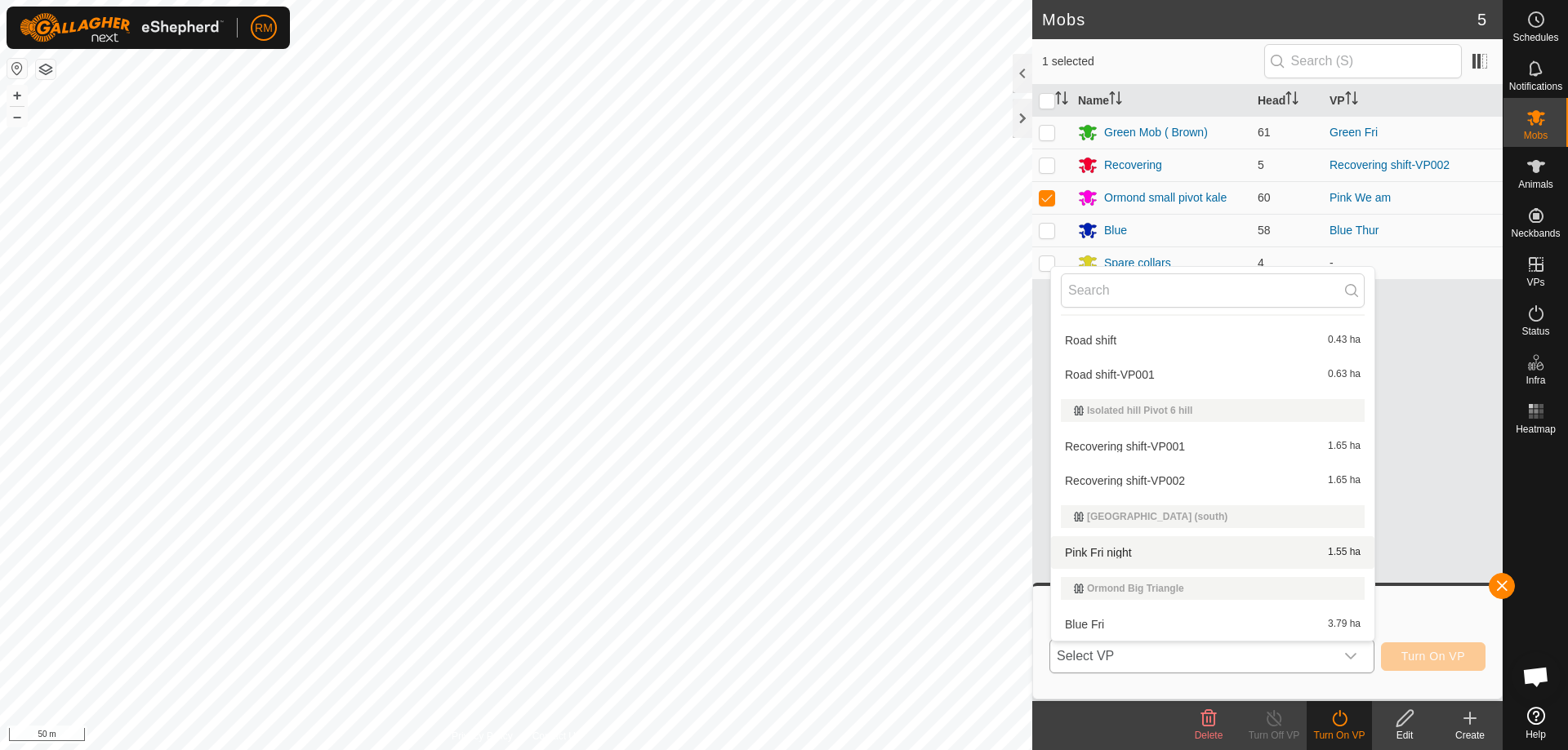
click at [1132, 555] on li "Pink Fri night 1.55 ha" at bounding box center [1212, 553] width 323 height 33
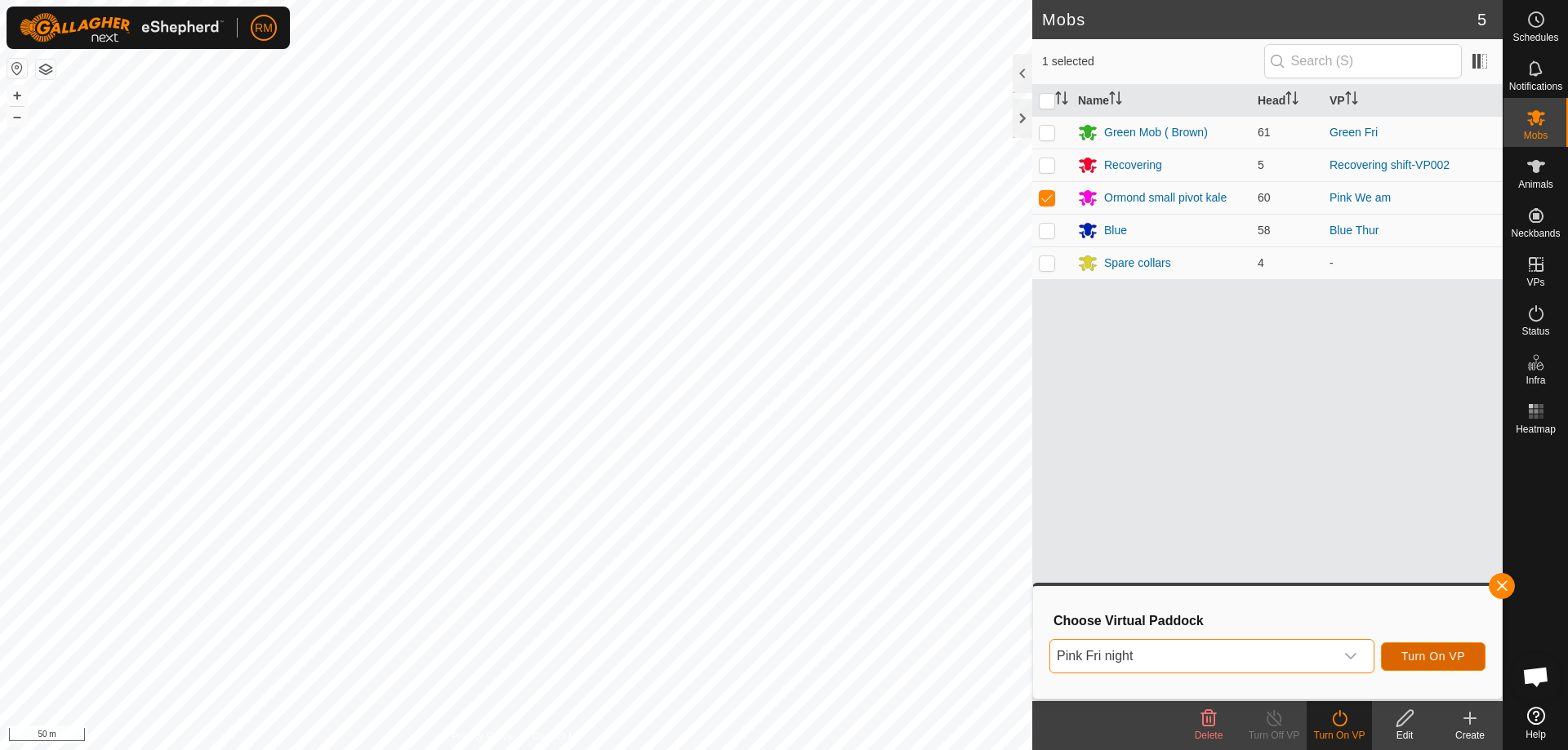
click at [1442, 654] on span "Turn On VP" at bounding box center [1434, 656] width 64 height 13
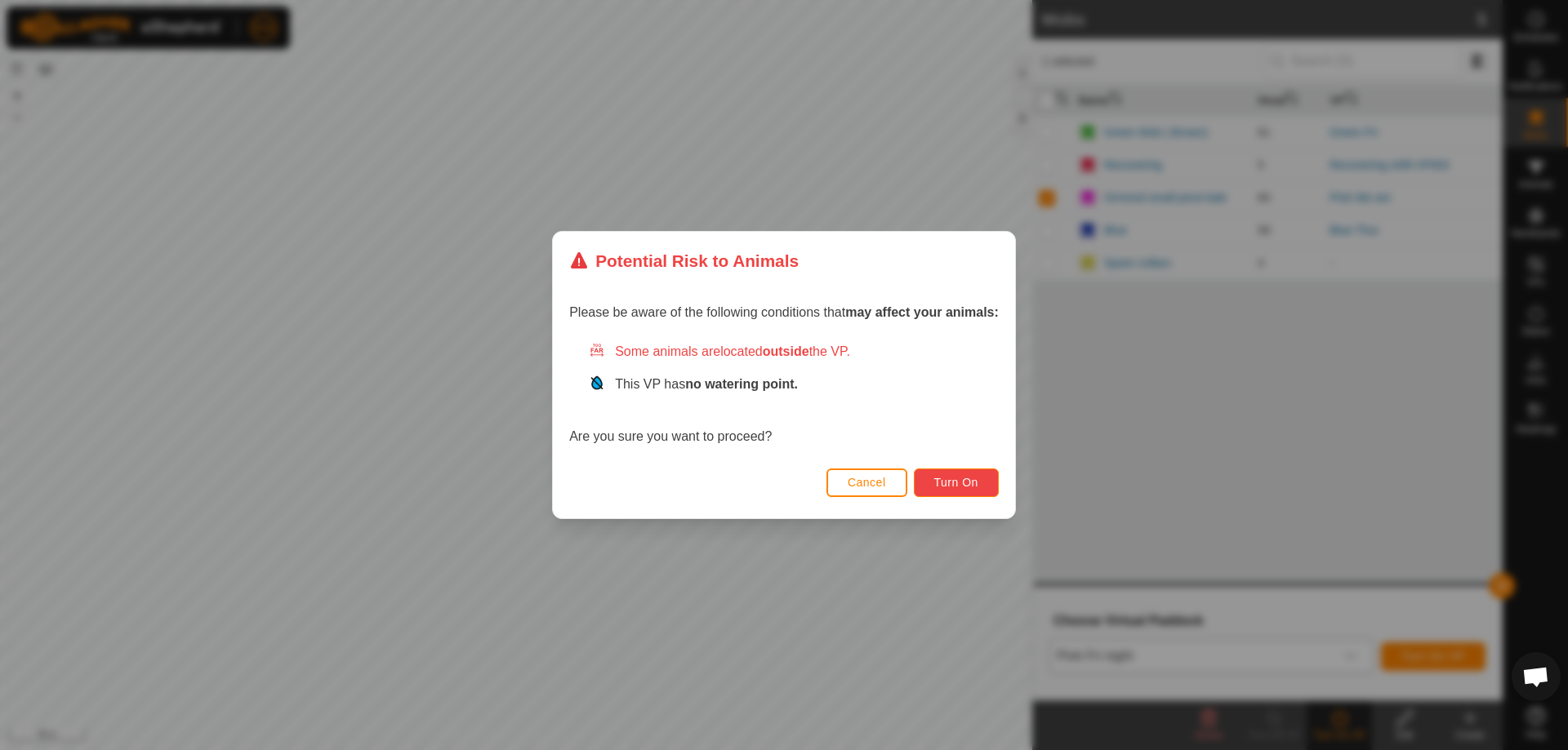
click at [950, 495] on button "Turn On" at bounding box center [957, 483] width 85 height 29
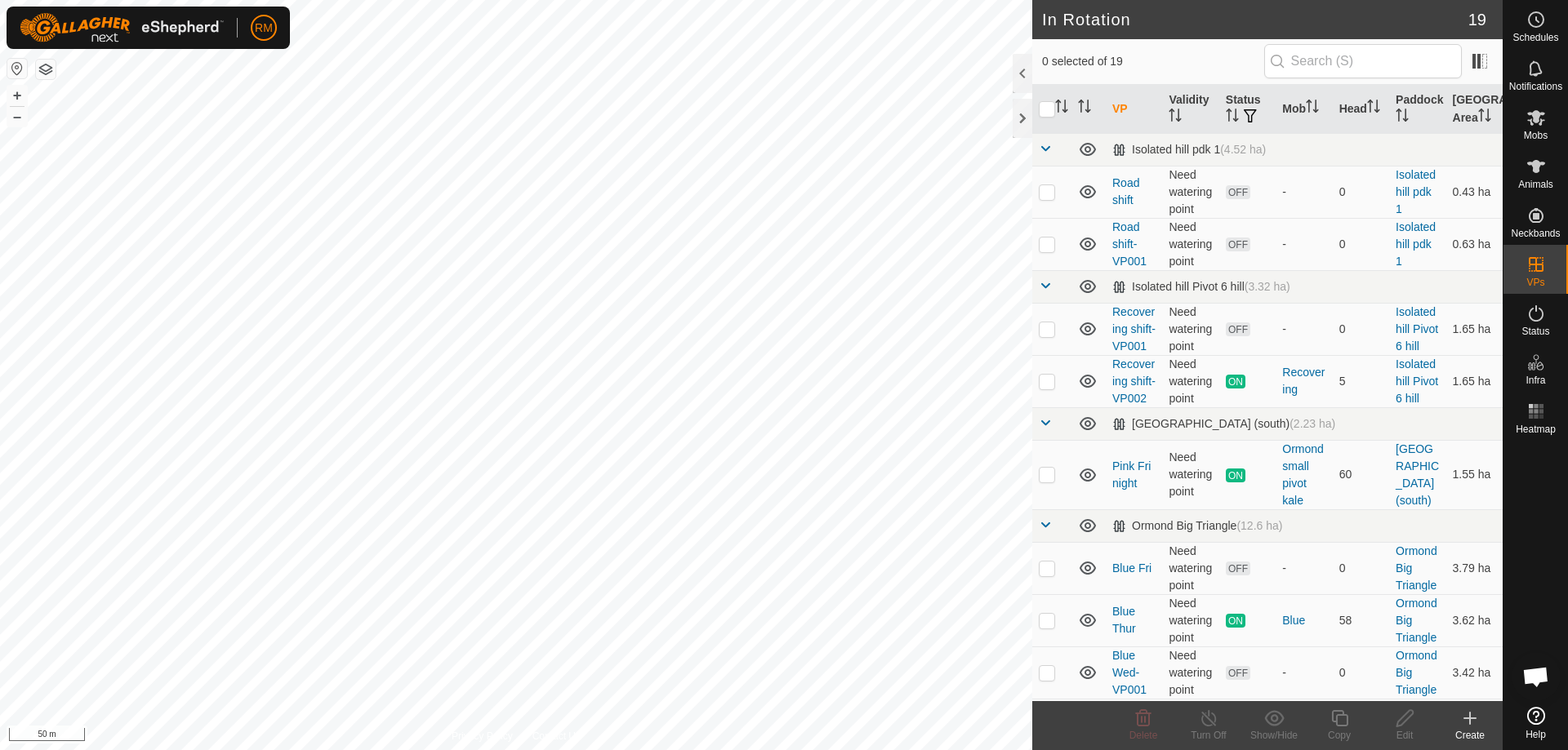
checkbox input "true"
click at [1336, 722] on icon at bounding box center [1340, 718] width 16 height 16
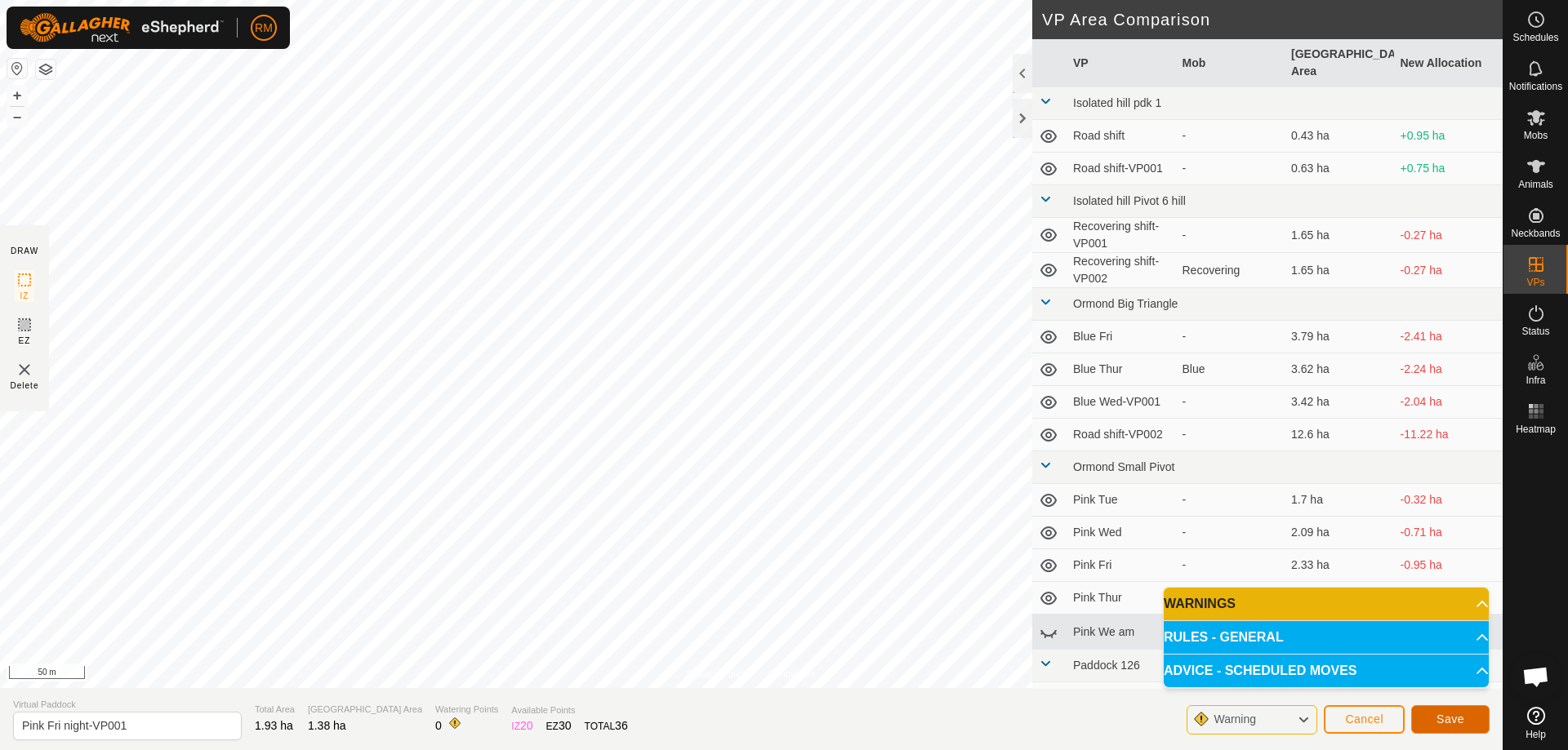
click at [1461, 719] on span "Save" at bounding box center [1451, 719] width 28 height 13
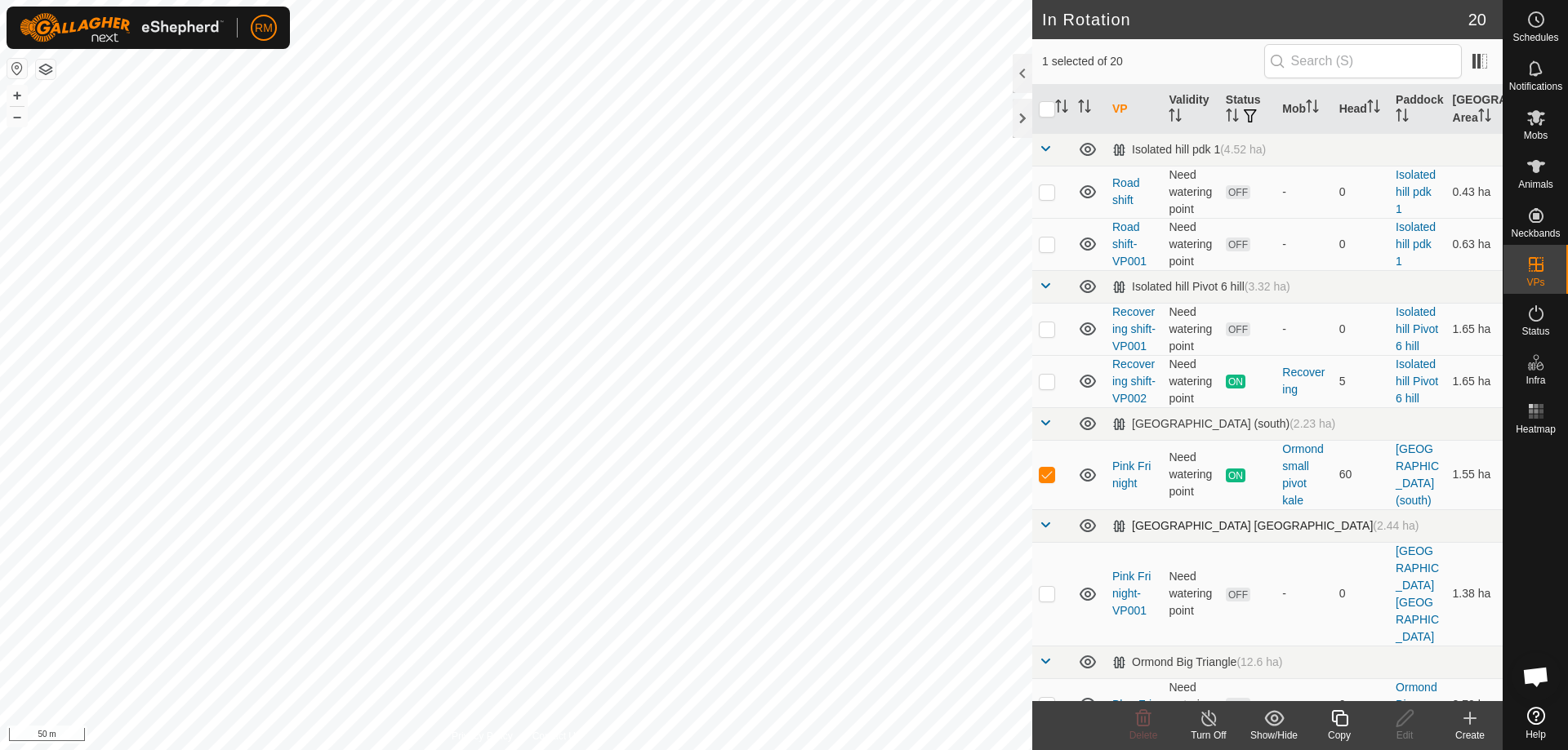
checkbox input "false"
checkbox input "true"
checkbox input "false"
click at [1528, 122] on icon at bounding box center [1536, 118] width 20 height 20
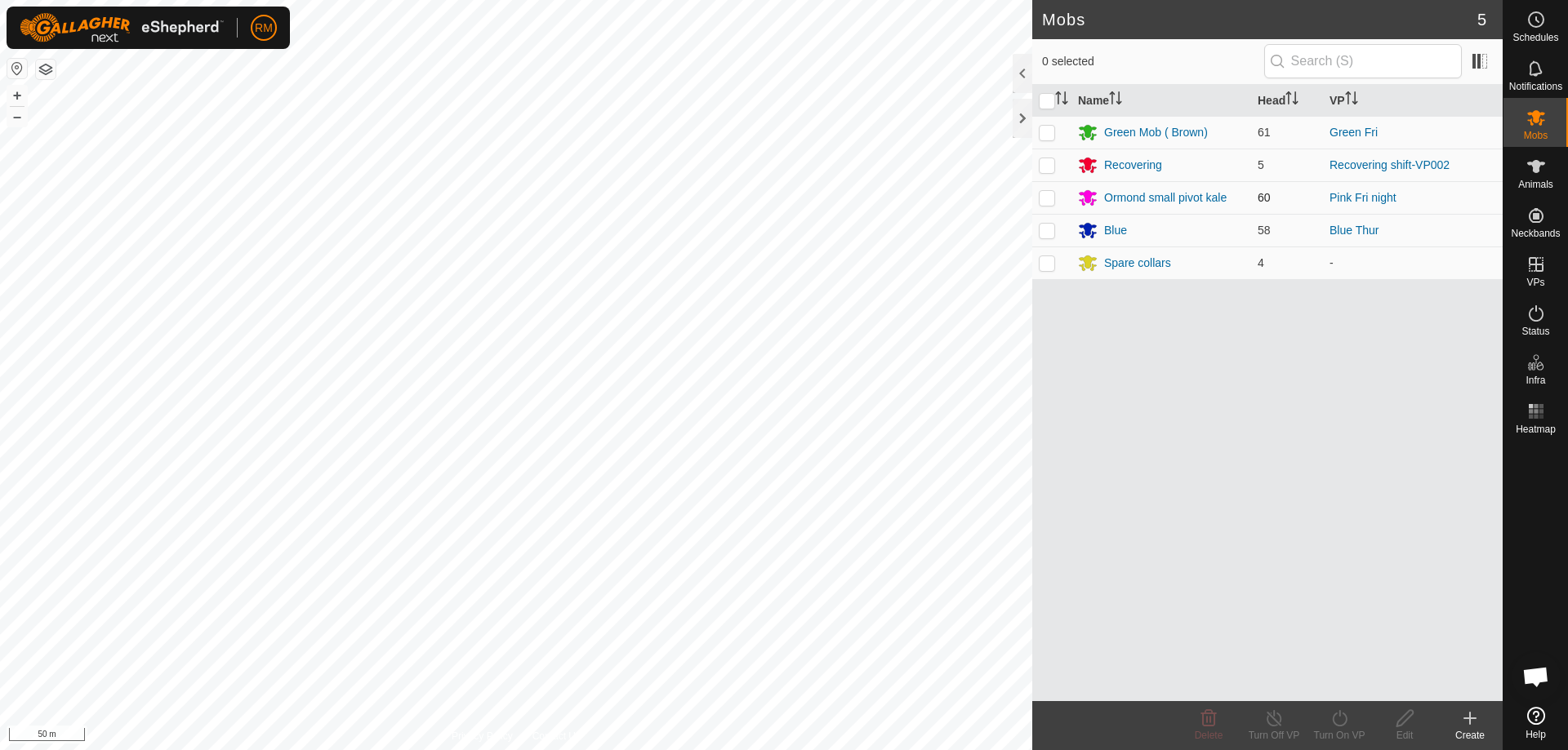
click at [1043, 198] on p-checkbox at bounding box center [1047, 198] width 16 height 13
checkbox input "true"
click at [1126, 194] on div "Ormond small pivot kale" at bounding box center [1165, 198] width 123 height 17
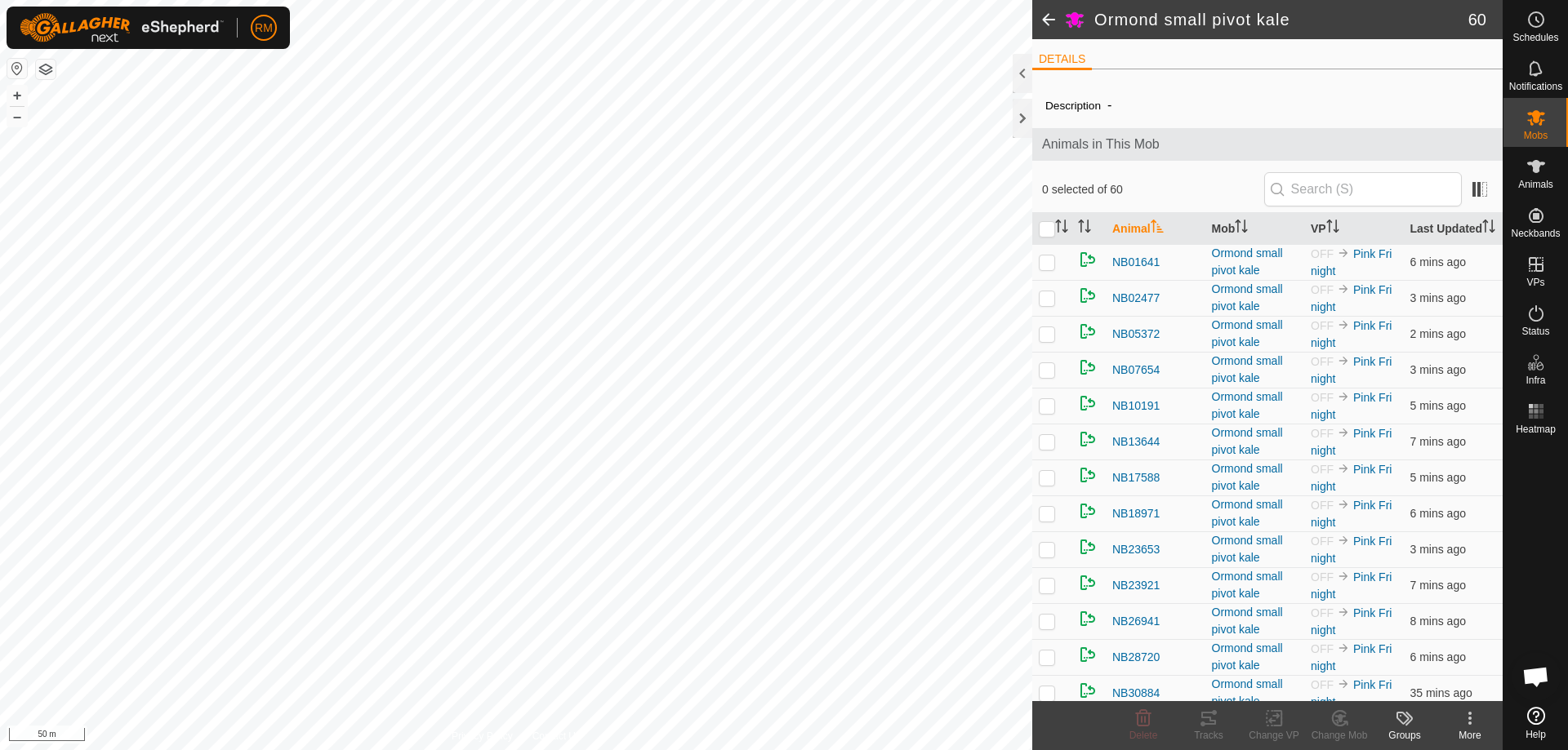
click at [1083, 195] on span "0 selected of 60" at bounding box center [1152, 190] width 222 height 17
click at [1523, 119] on es-mob-svg-icon at bounding box center [1536, 118] width 29 height 26
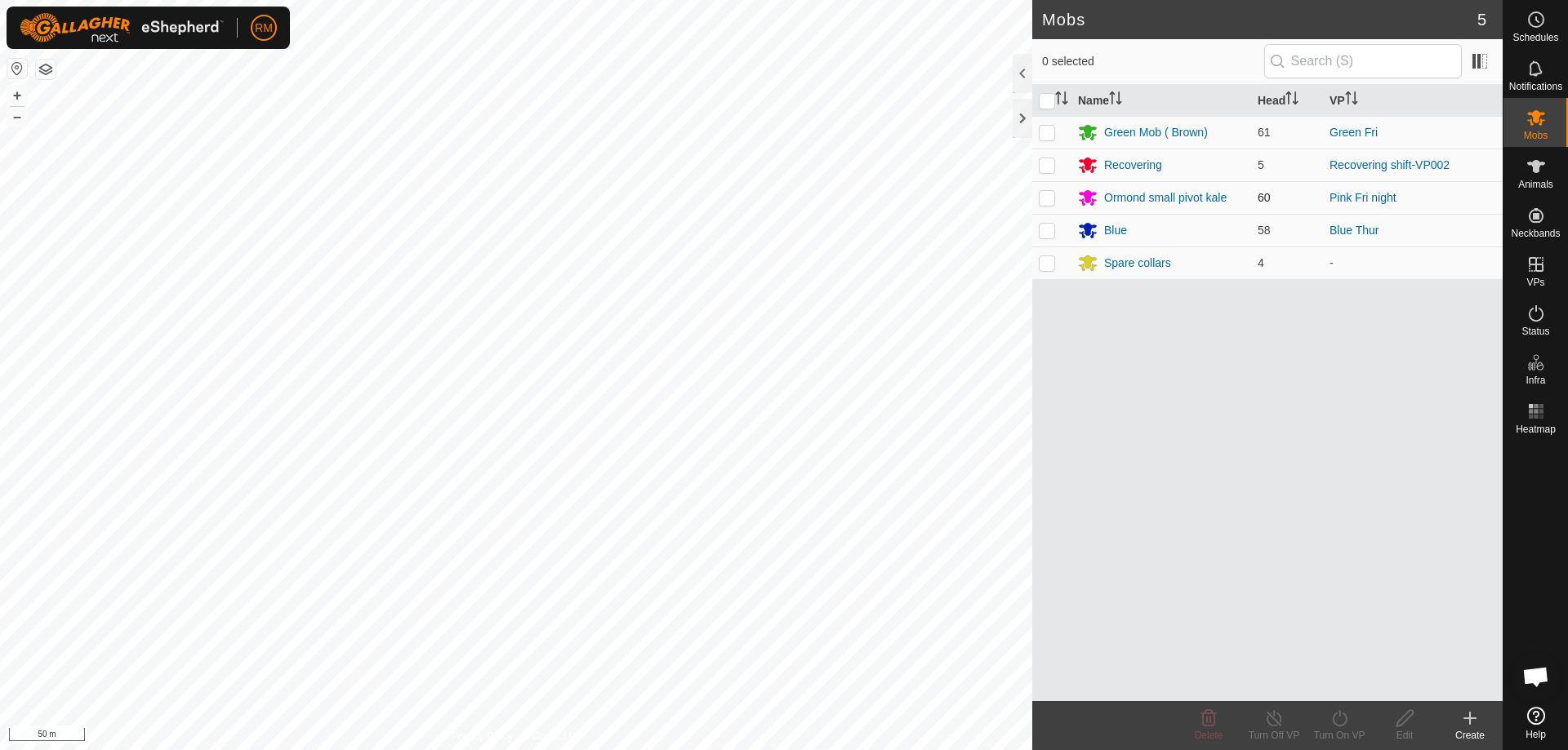
click at [1049, 200] on p-checkbox at bounding box center [1047, 198] width 16 height 13
checkbox input "true"
click at [1341, 721] on icon at bounding box center [1340, 718] width 20 height 20
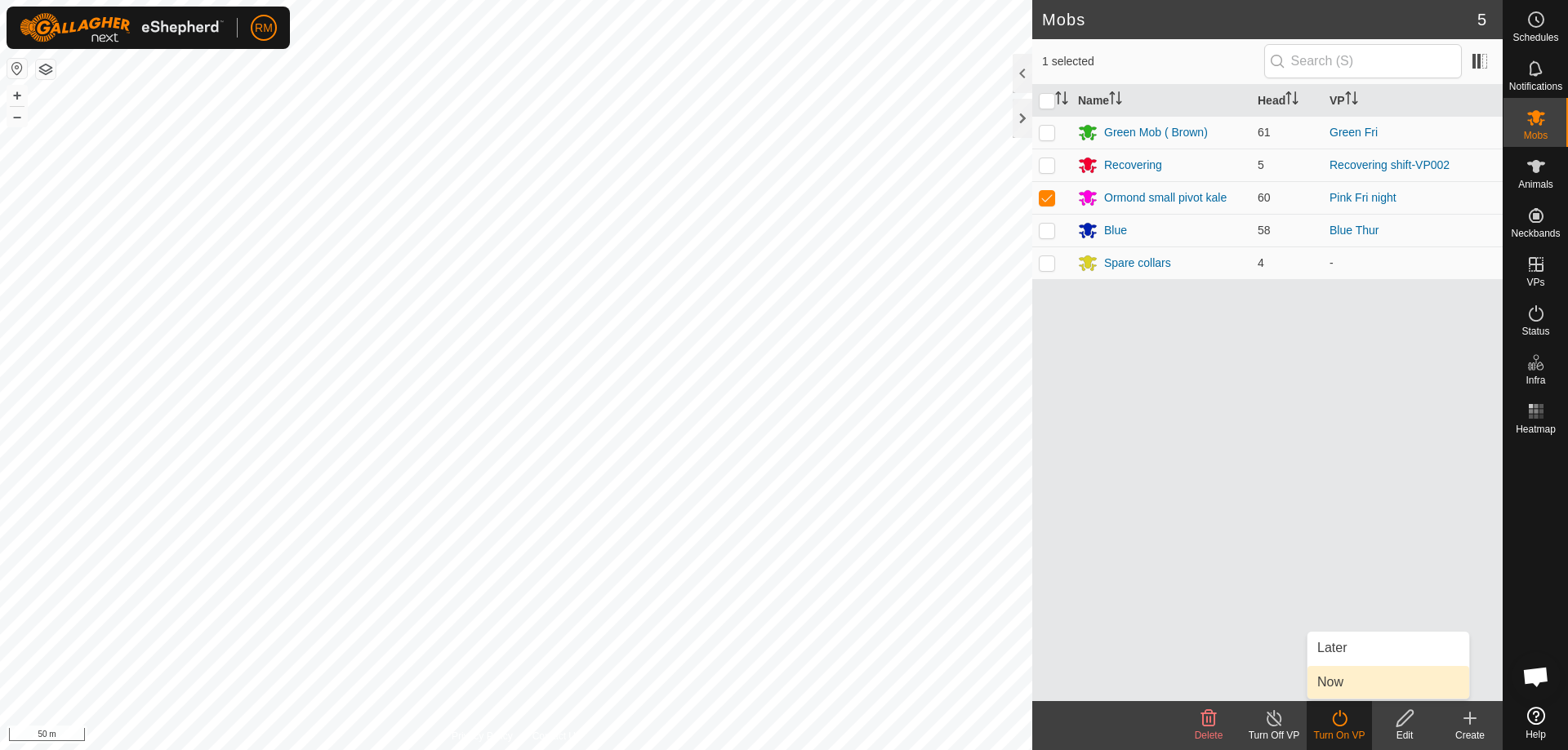
click at [1360, 676] on link "Now" at bounding box center [1389, 682] width 162 height 33
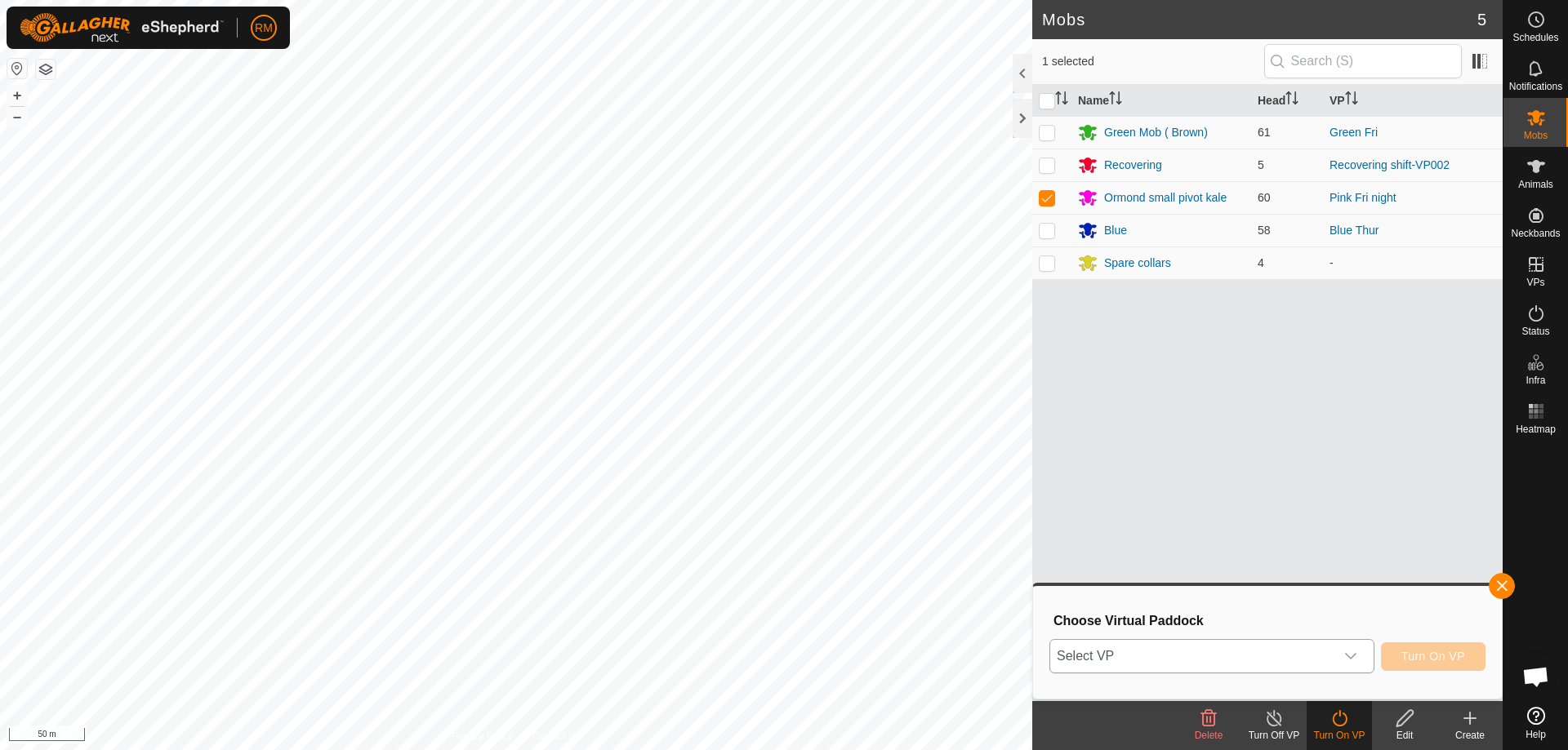
click at [1354, 653] on icon "dropdown trigger" at bounding box center [1351, 656] width 13 height 13
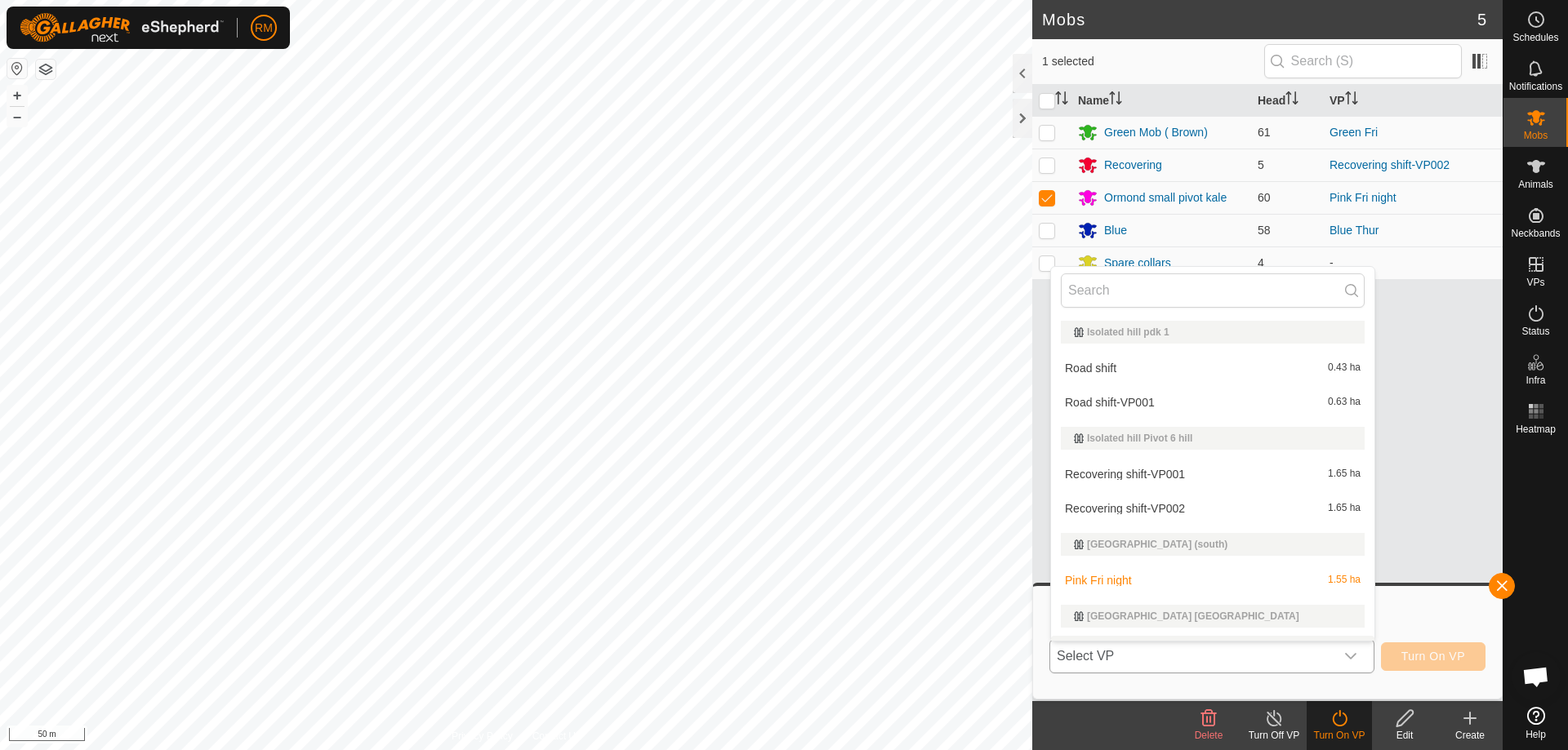
scroll to position [28, 0]
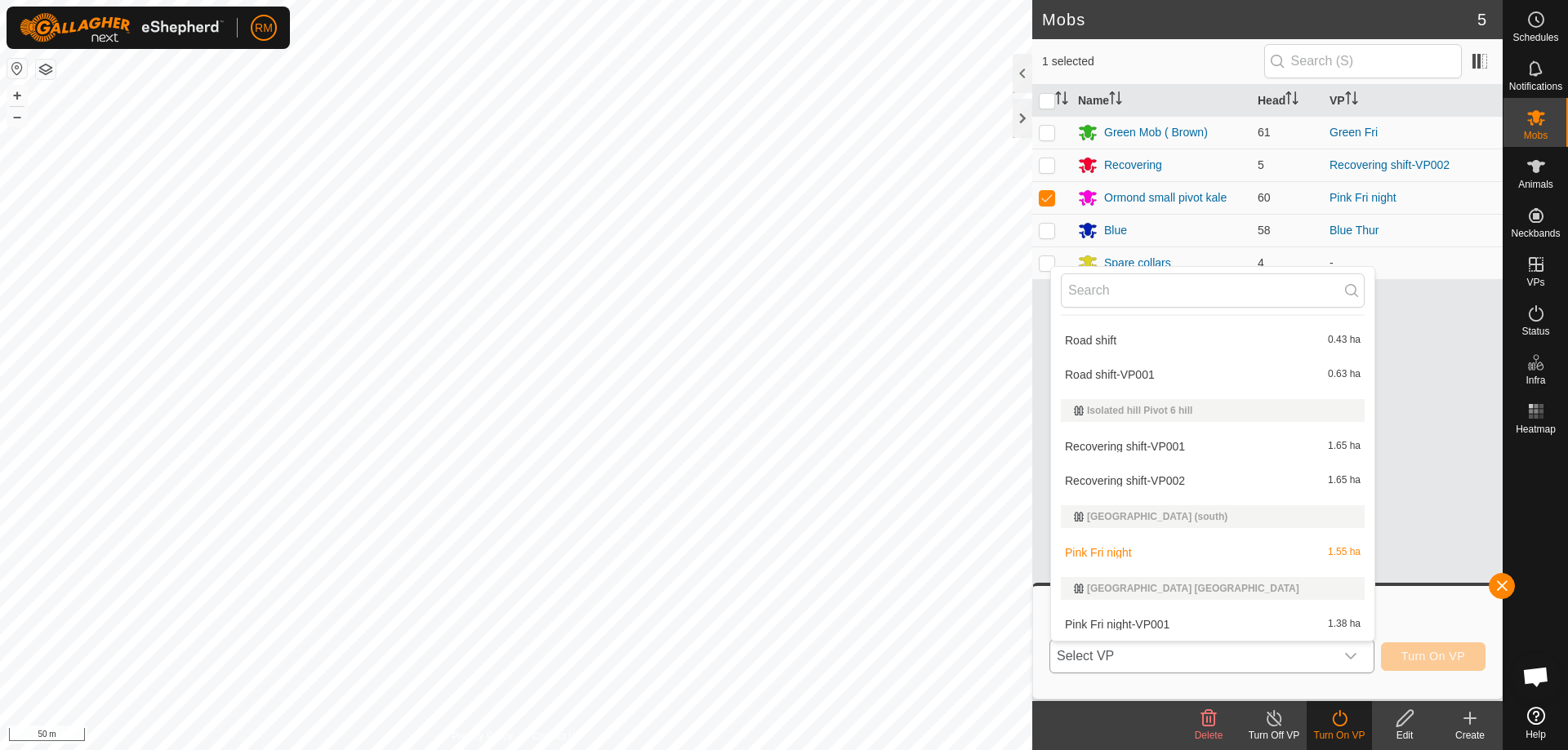
drag, startPoint x: 1174, startPoint y: 587, endPoint x: 1178, endPoint y: 606, distance: 19.4
click at [1178, 602] on li "[GEOGRAPHIC_DATA] [GEOGRAPHIC_DATA]" at bounding box center [1212, 589] width 323 height 36
click at [1177, 624] on li "Pink Fri night-VP001 1.38 ha" at bounding box center [1212, 625] width 323 height 33
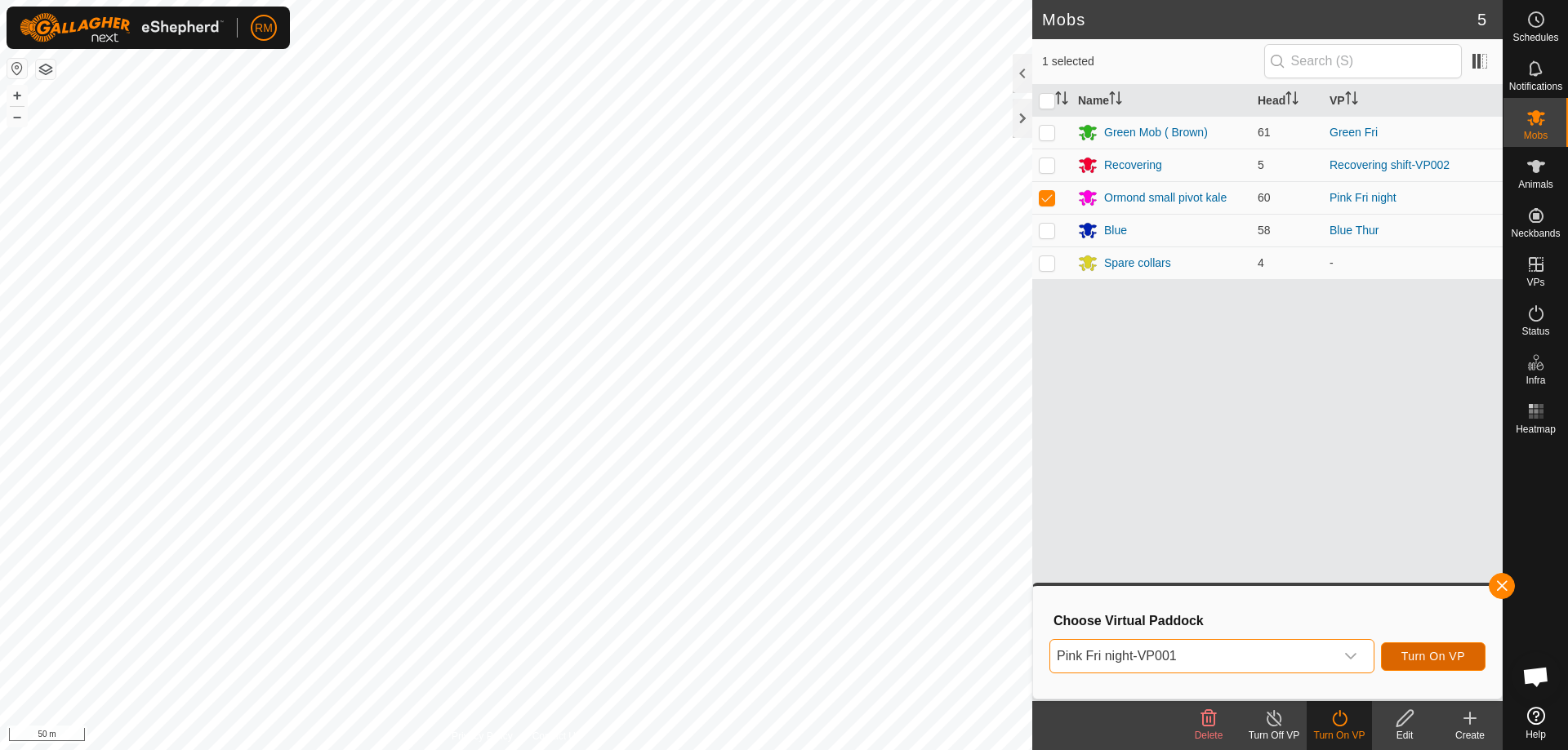
click at [1412, 659] on span "Turn On VP" at bounding box center [1434, 656] width 64 height 13
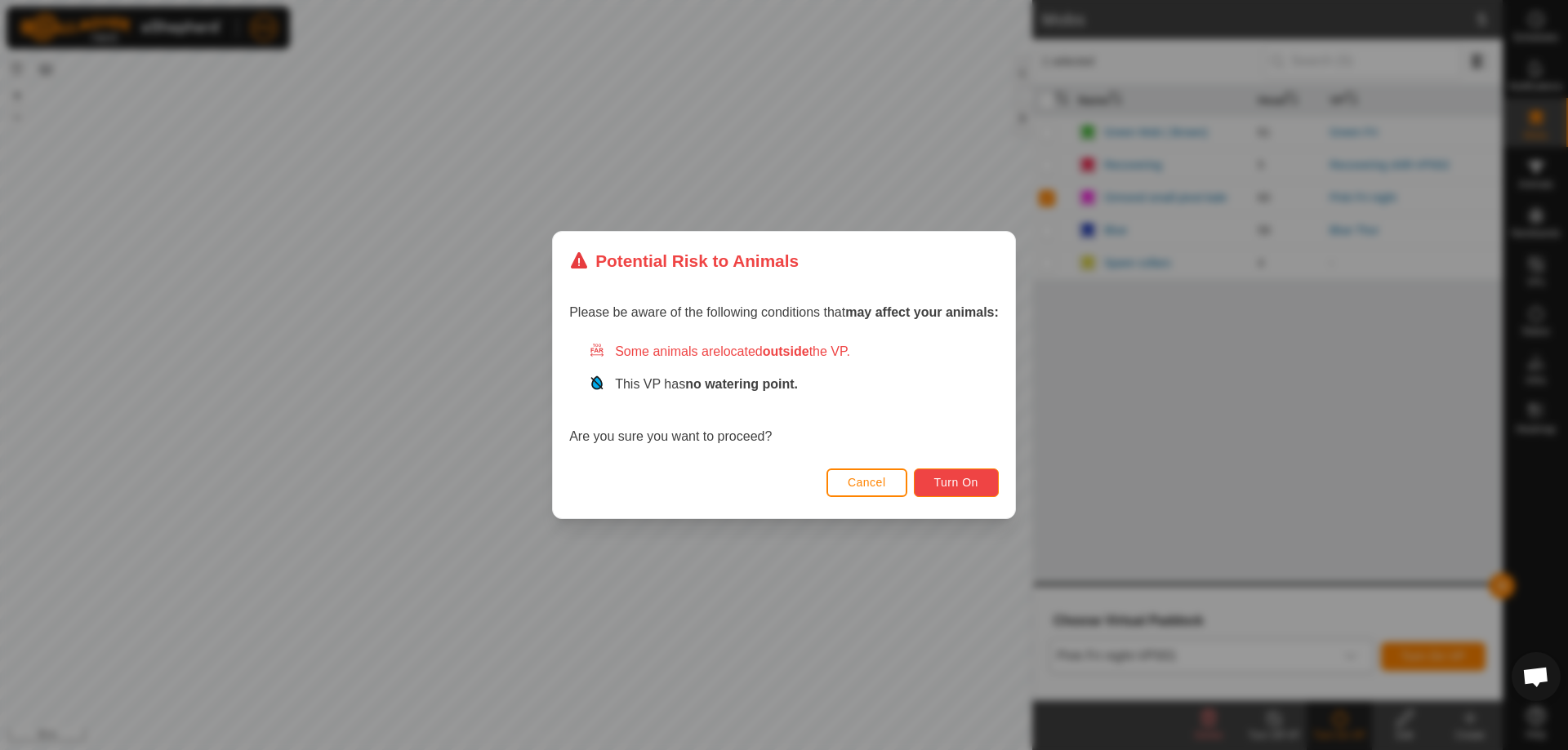
click at [973, 490] on button "Turn On" at bounding box center [957, 483] width 85 height 29
